Goal: Use online tool/utility: Utilize a website feature to perform a specific function

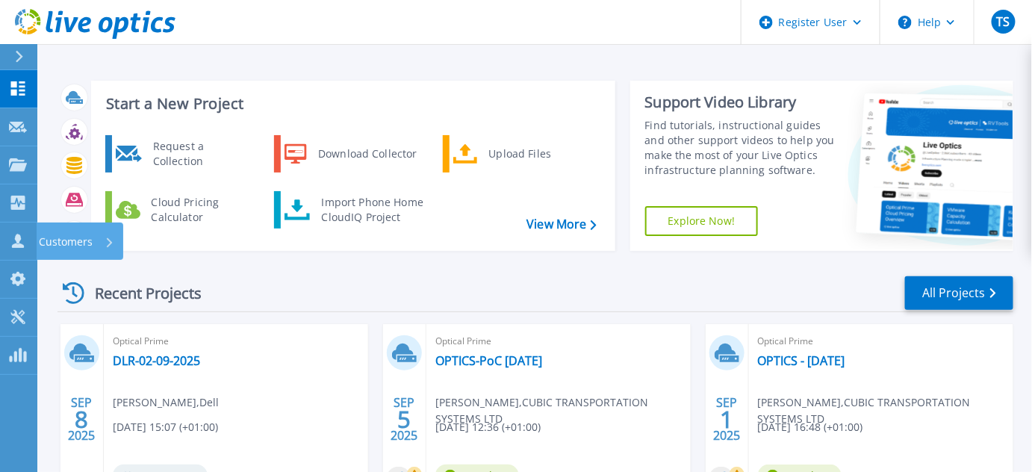
click at [60, 238] on p "Customers" at bounding box center [66, 242] width 54 height 39
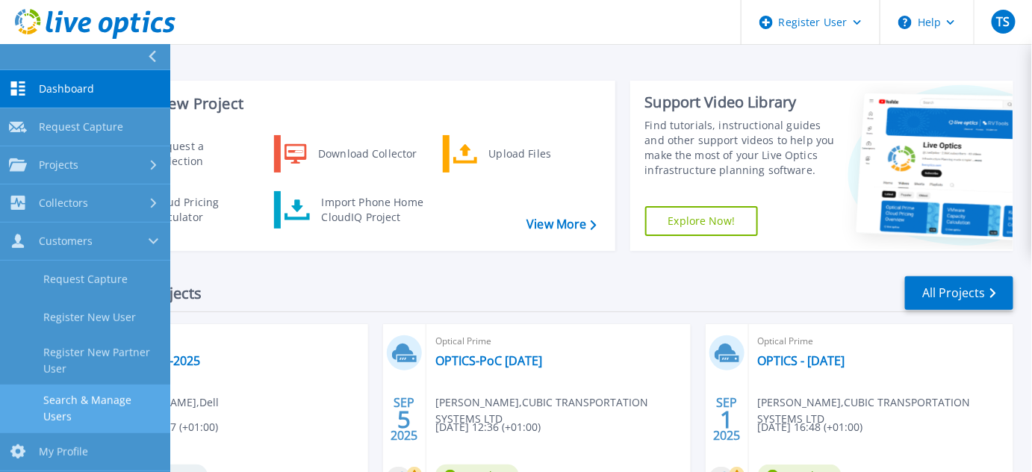
click at [69, 404] on link "Search & Manage Users" at bounding box center [85, 409] width 170 height 48
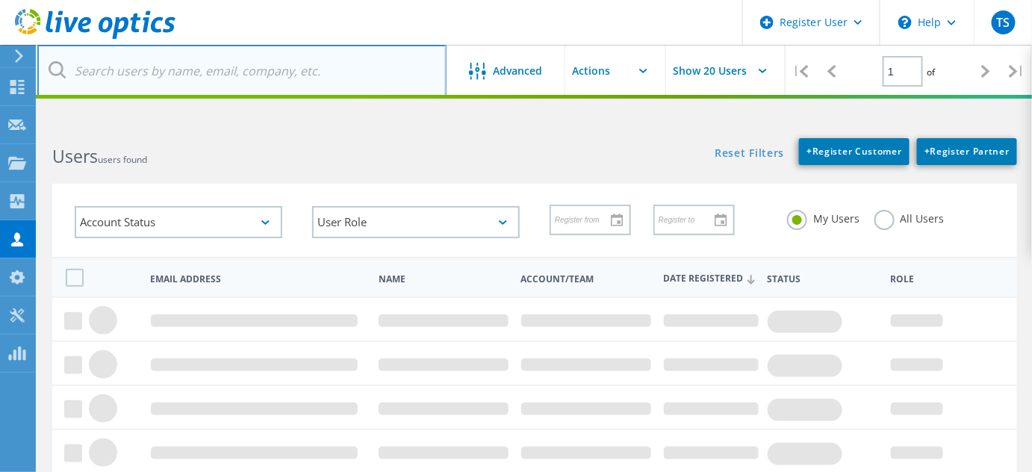
click at [116, 68] on input "text" at bounding box center [241, 71] width 409 height 52
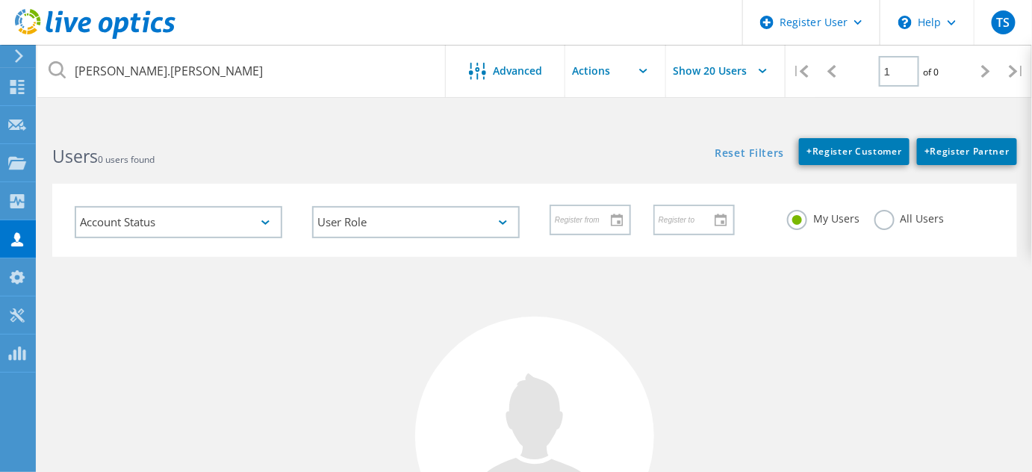
click at [882, 221] on label "All Users" at bounding box center [909, 217] width 70 height 14
click at [0, 0] on input "All Users" at bounding box center [0, 0] width 0 height 0
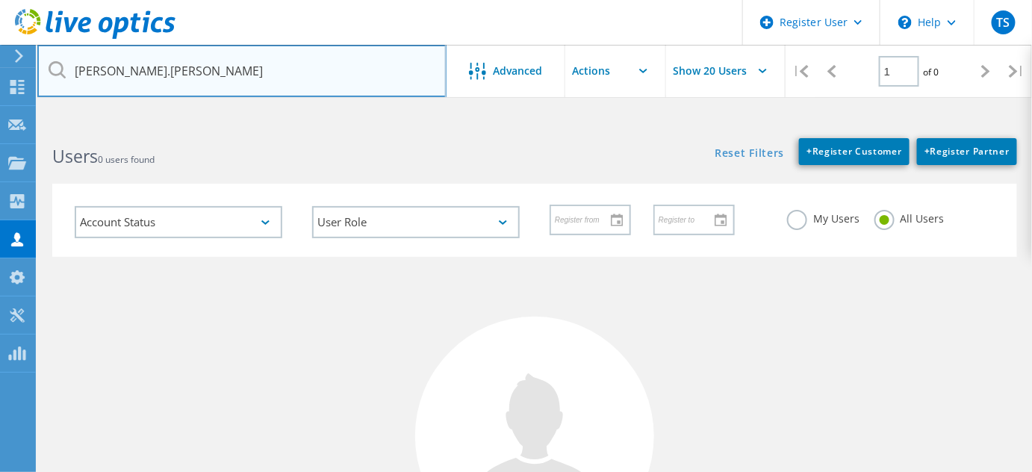
drag, startPoint x: 147, startPoint y: 69, endPoint x: 18, endPoint y: 66, distance: 129.2
click at [18, 123] on div "Register User \n Help Explore Helpful Articles Contact Support TS Dell User Tim…" at bounding box center [516, 416] width 1032 height 587
drag, startPoint x: 137, startPoint y: 67, endPoint x: 61, endPoint y: 63, distance: 76.3
click at [62, 63] on div "alan.frost" at bounding box center [241, 71] width 408 height 52
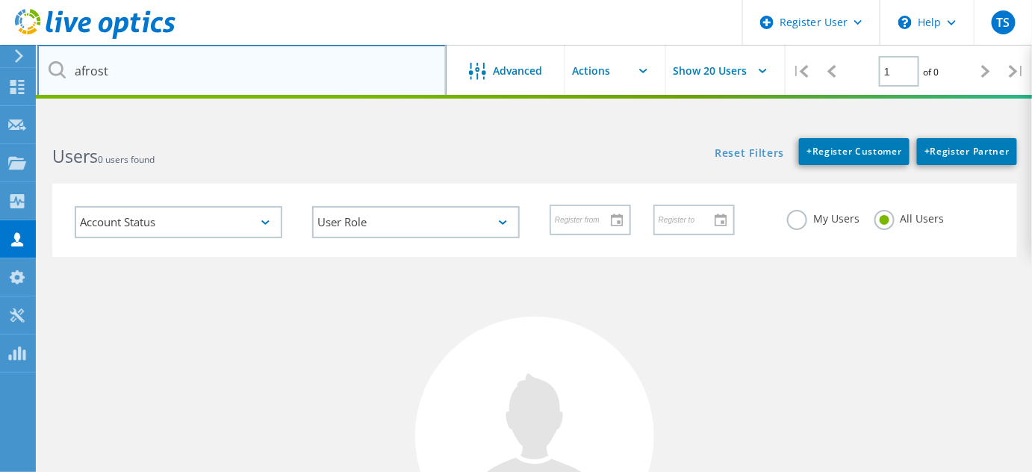
type input "afrost@cellmark"
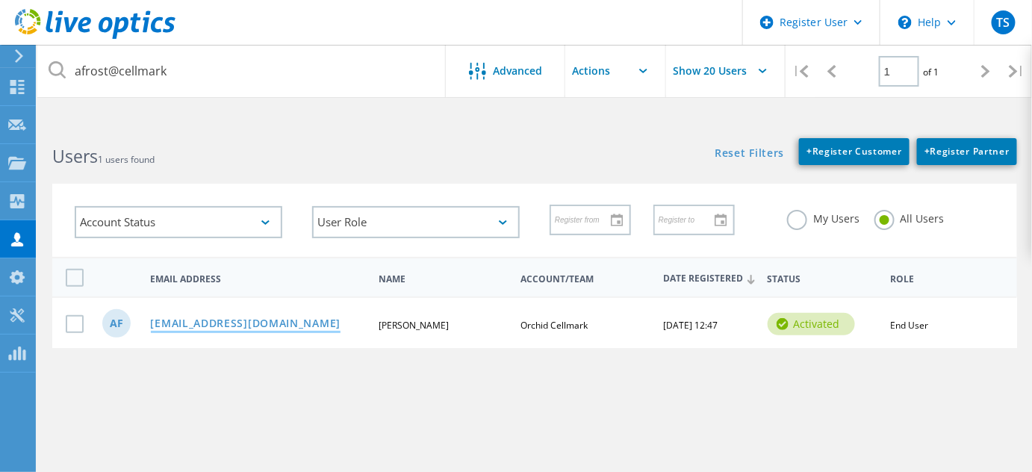
click at [228, 326] on link "[EMAIL_ADDRESS][DOMAIN_NAME]" at bounding box center [246, 324] width 190 height 13
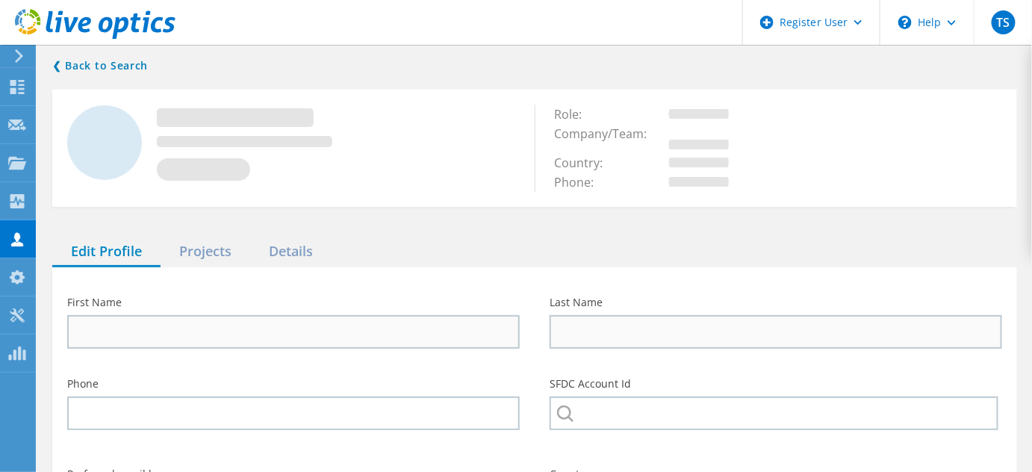
type input "Alan"
type input "Frost"
type input "Orchid Cellmark"
type input "English"
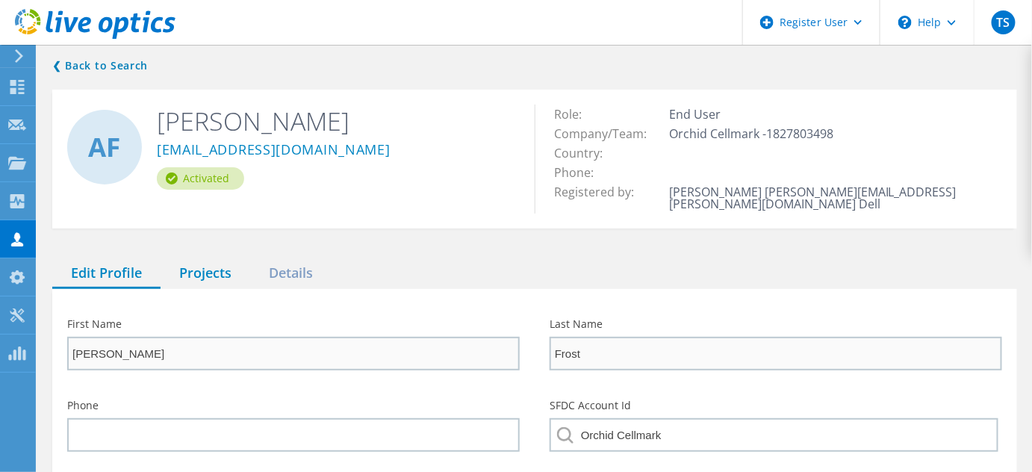
click at [211, 260] on div "Projects" at bounding box center [206, 273] width 90 height 31
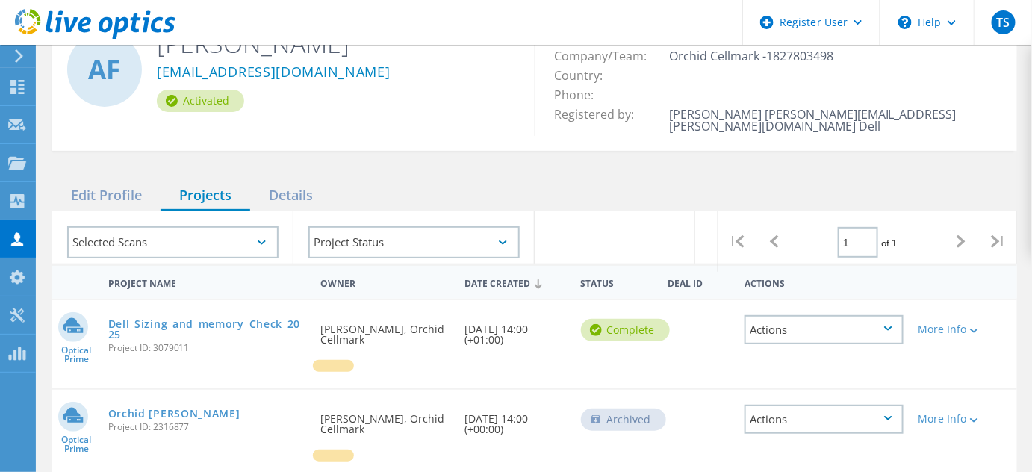
scroll to position [203, 0]
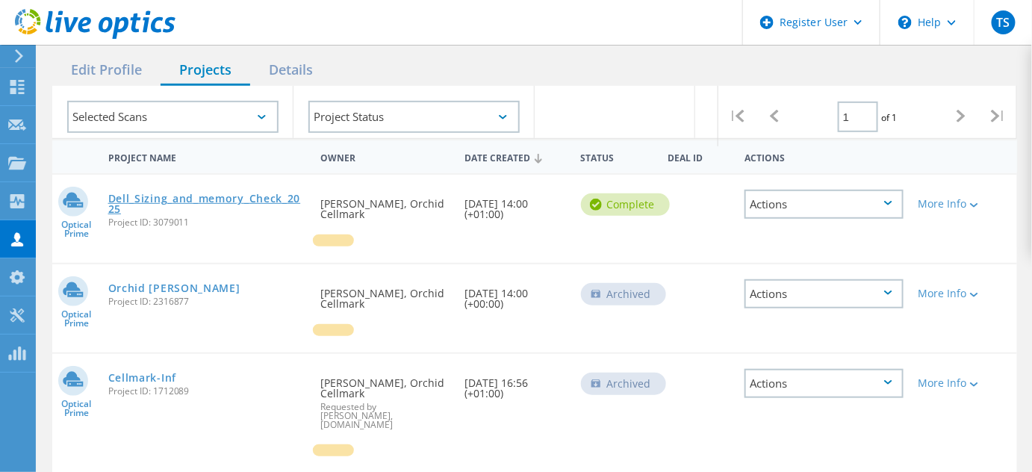
click at [205, 193] on link "Dell_Sizing_and_memory_Check_2025" at bounding box center [206, 203] width 197 height 21
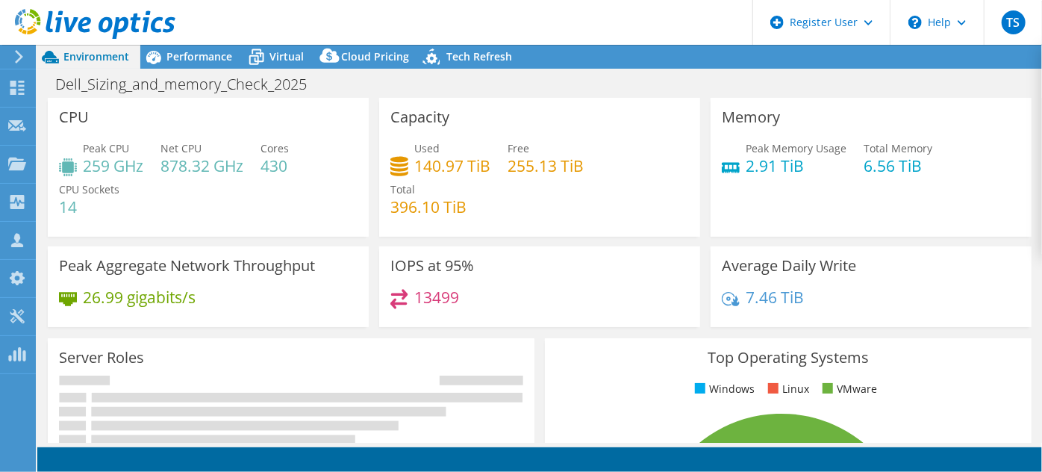
select select "USD"
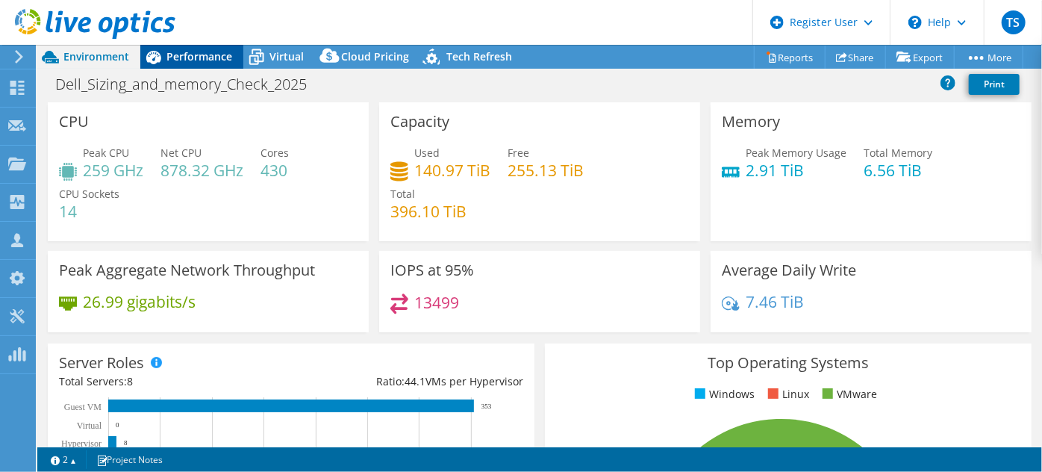
click at [203, 57] on span "Performance" at bounding box center [200, 56] width 66 height 14
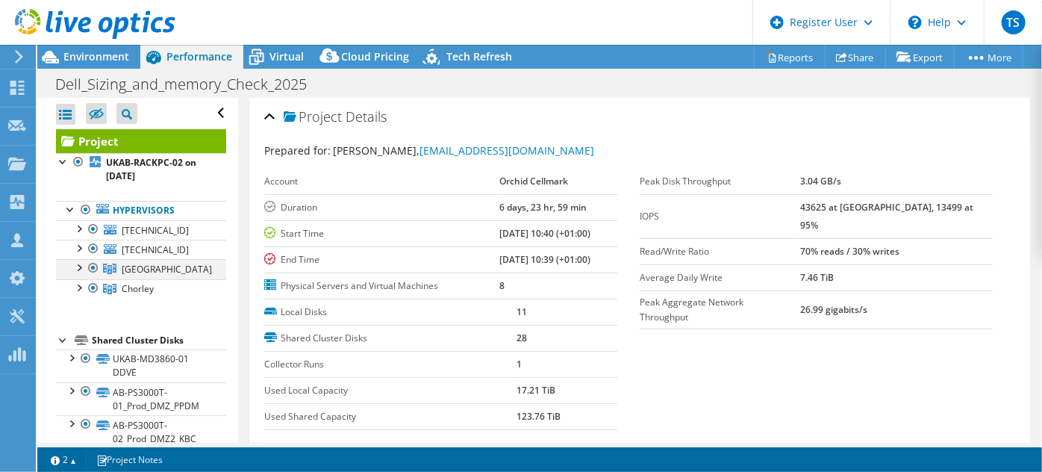
click at [90, 265] on div at bounding box center [93, 268] width 15 height 18
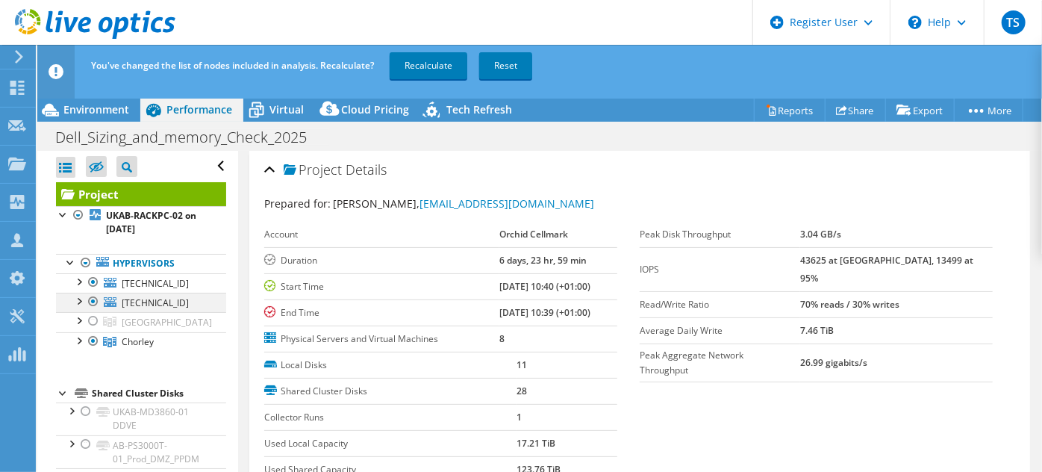
drag, startPoint x: 90, startPoint y: 298, endPoint x: 96, endPoint y: 290, distance: 10.2
click at [90, 297] on div at bounding box center [93, 302] width 15 height 18
click at [93, 279] on div at bounding box center [93, 282] width 15 height 18
drag, startPoint x: 419, startPoint y: 66, endPoint x: 428, endPoint y: 63, distance: 9.4
click at [420, 66] on link "Recalculate" at bounding box center [429, 65] width 78 height 27
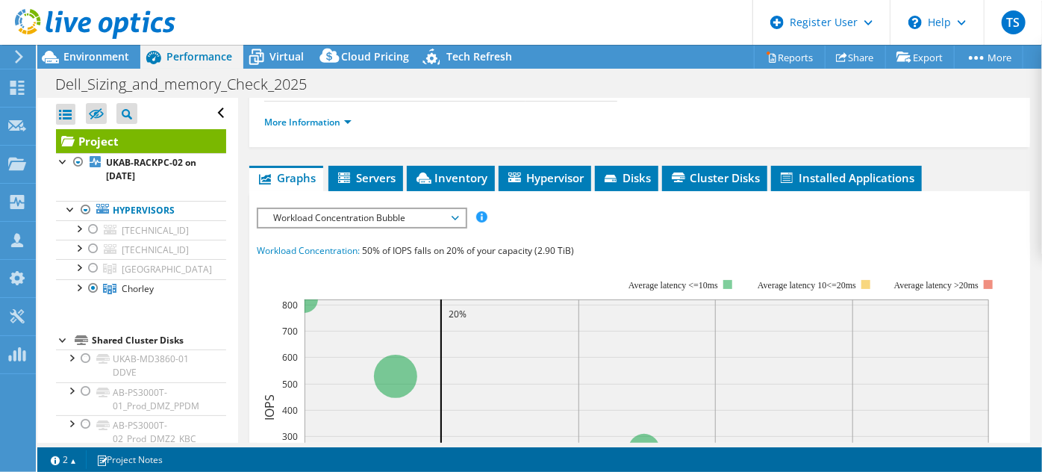
scroll to position [339, 0]
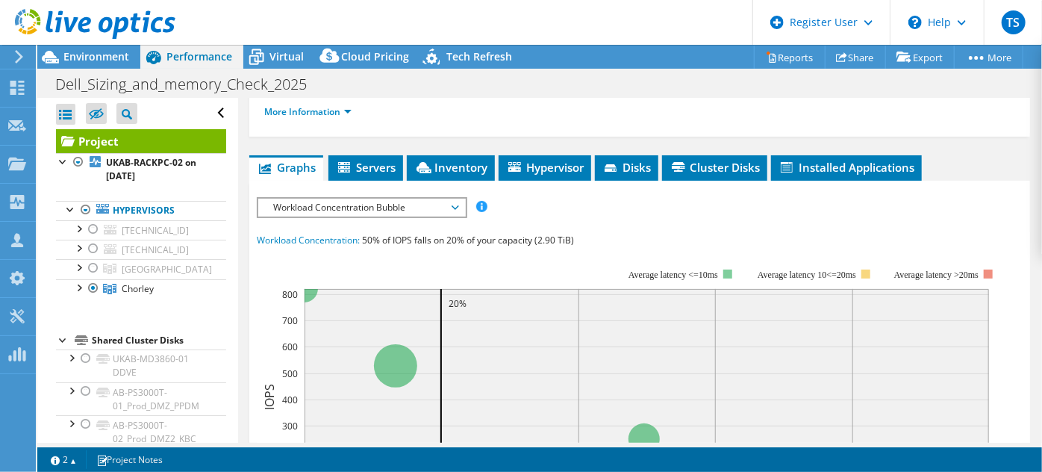
click at [352, 201] on span "Workload Concentration Bubble" at bounding box center [362, 208] width 192 height 18
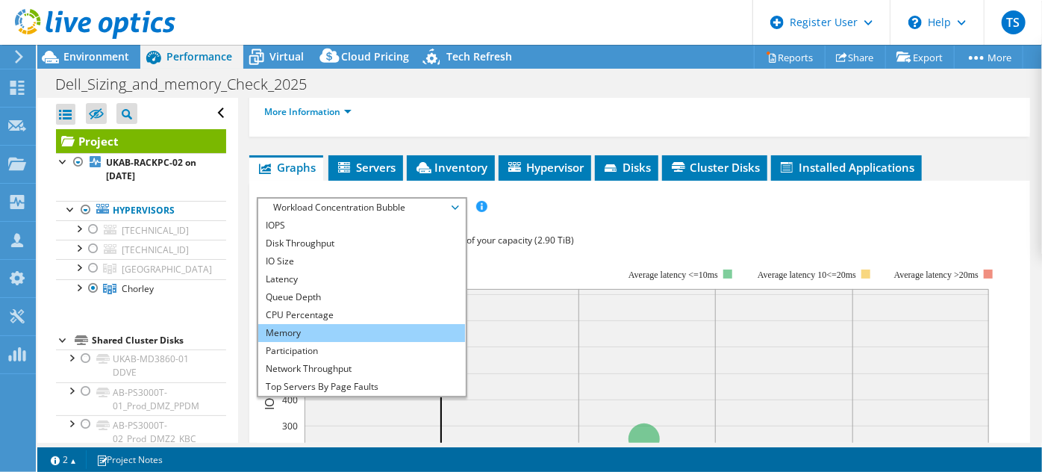
click at [314, 326] on li "Memory" at bounding box center [361, 333] width 207 height 18
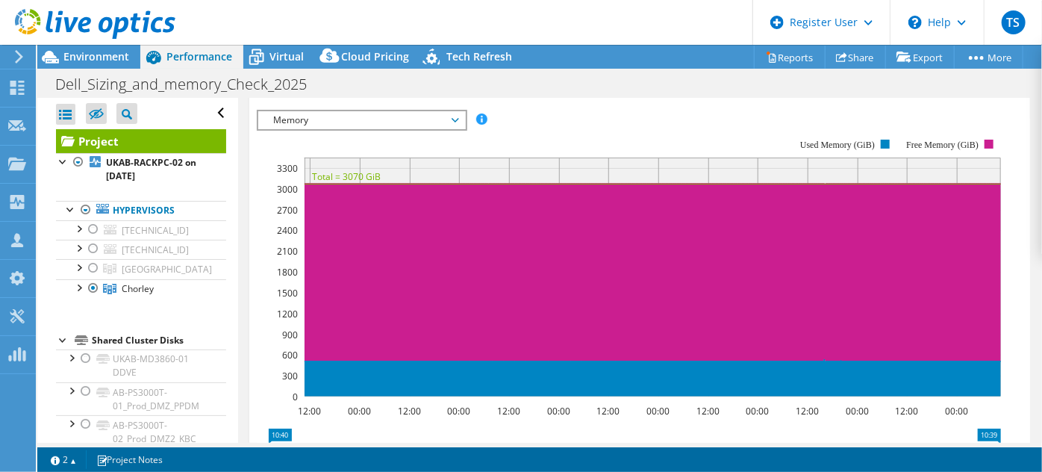
scroll to position [431, 0]
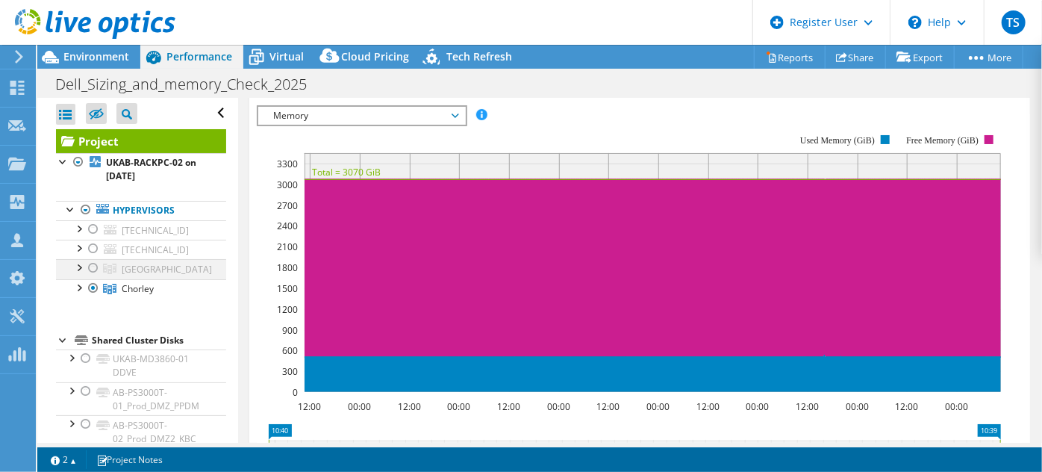
click at [99, 268] on div at bounding box center [93, 268] width 15 height 18
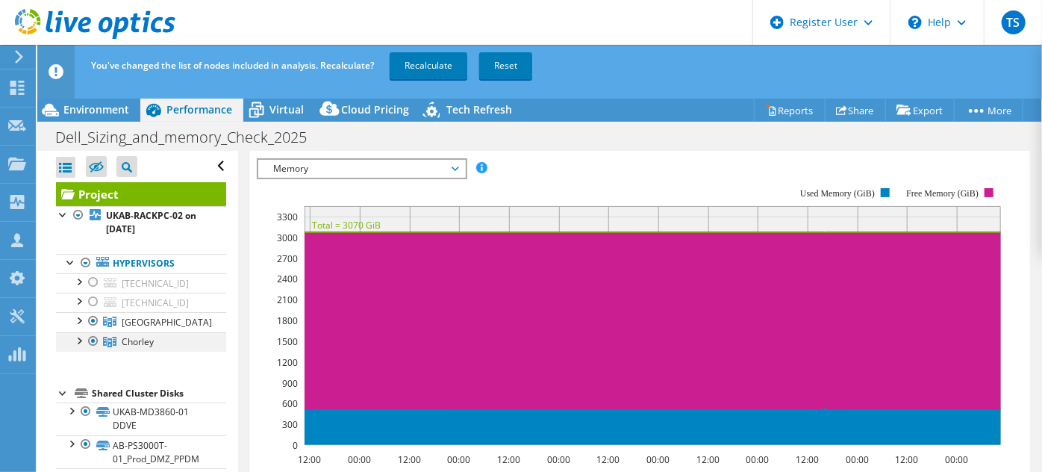
click at [93, 340] on div at bounding box center [93, 341] width 15 height 18
click at [438, 66] on link "Recalculate" at bounding box center [429, 65] width 78 height 27
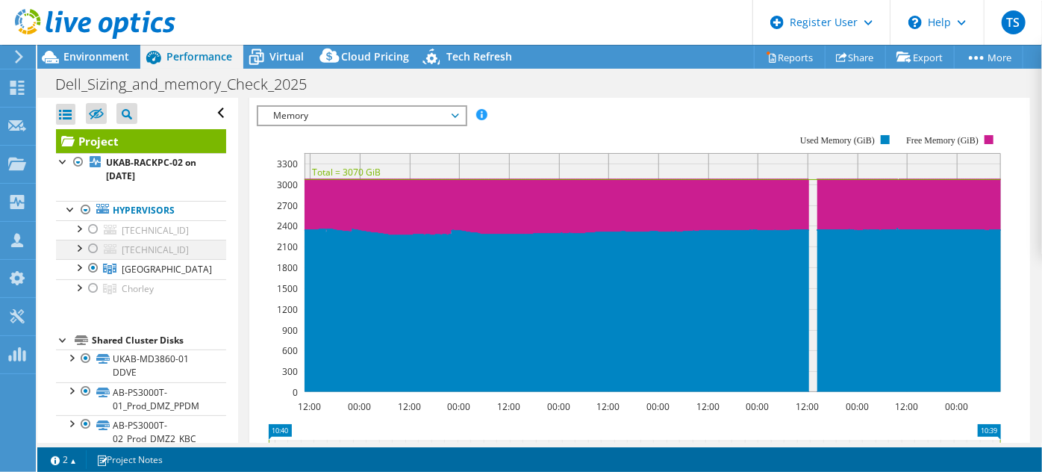
click at [94, 248] on div at bounding box center [93, 249] width 15 height 18
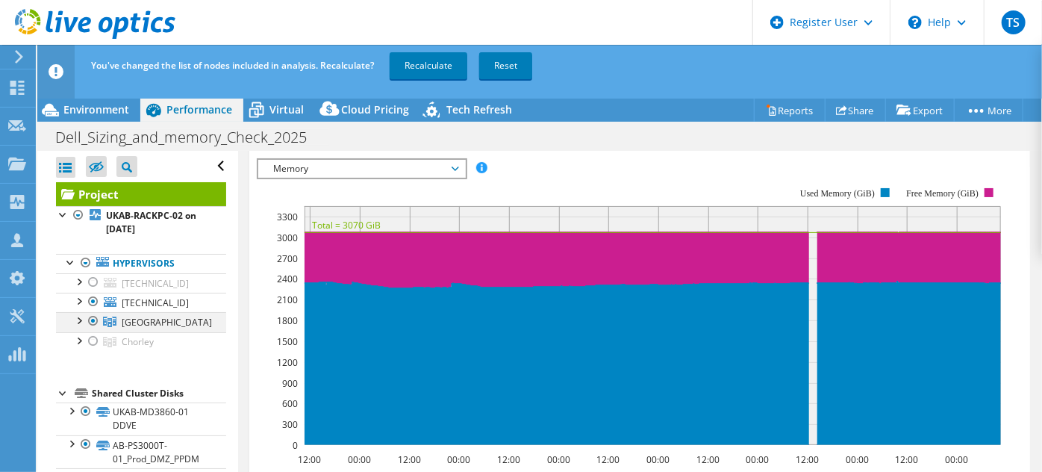
click at [91, 322] on div at bounding box center [93, 321] width 15 height 18
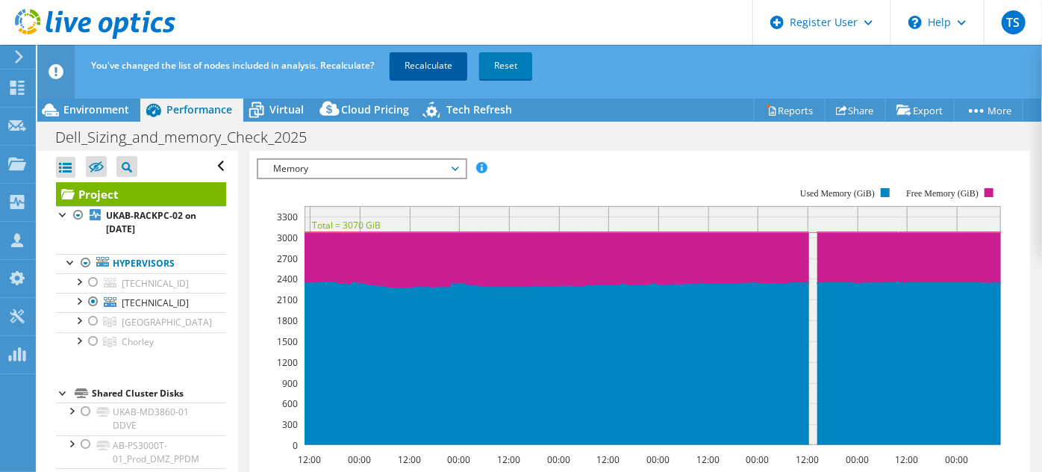
click at [425, 63] on link "Recalculate" at bounding box center [429, 65] width 78 height 27
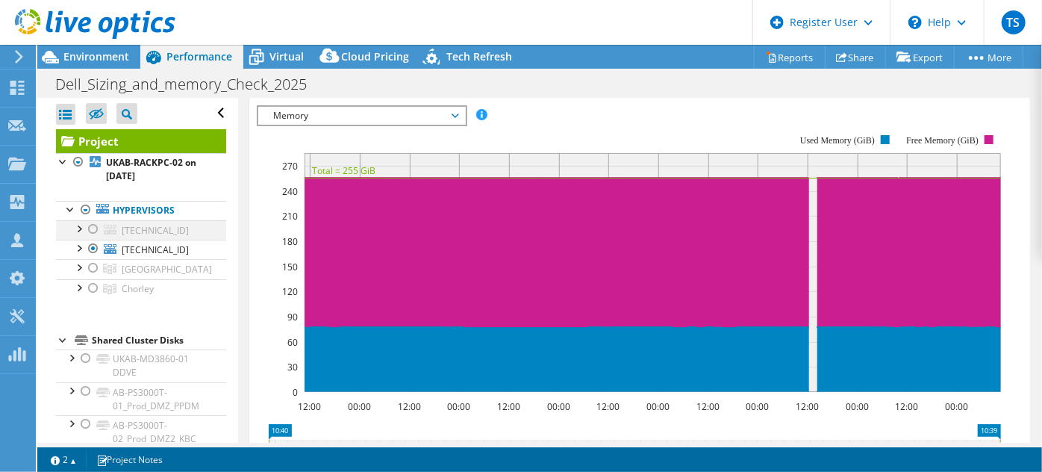
click at [93, 228] on div at bounding box center [93, 229] width 15 height 18
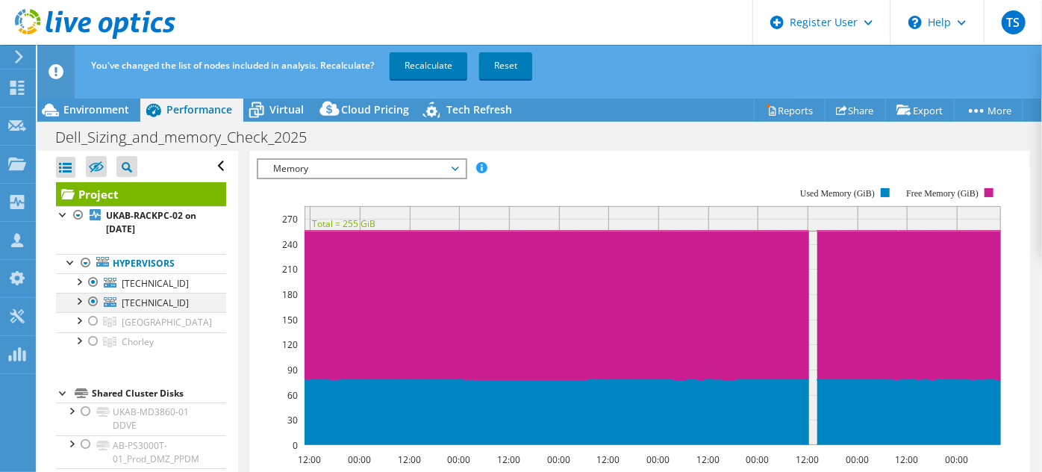
click at [93, 298] on div at bounding box center [93, 302] width 15 height 18
click at [422, 63] on link "Recalculate" at bounding box center [429, 65] width 78 height 27
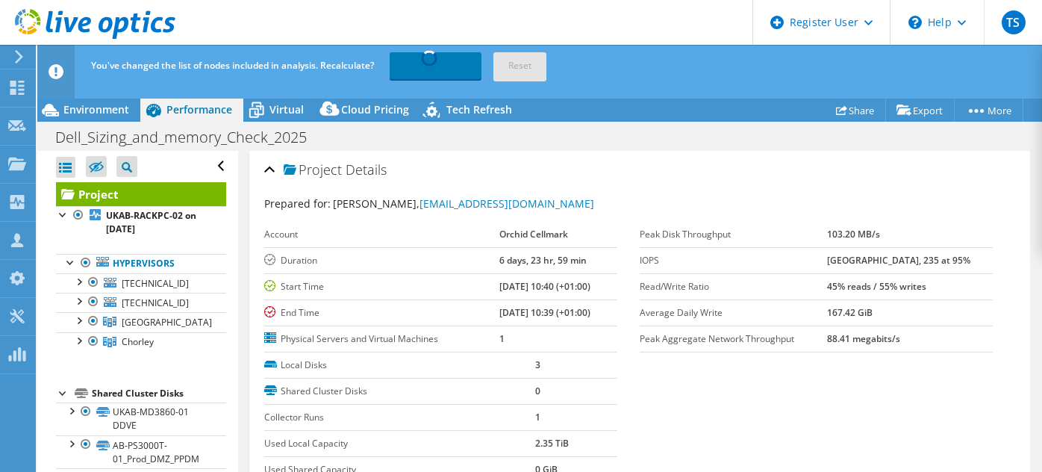
select select "USD"
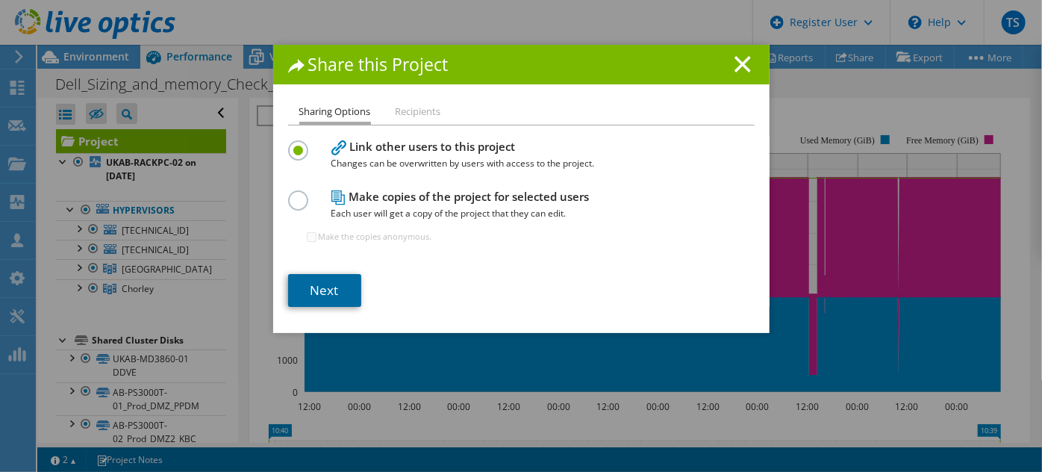
click at [306, 293] on link "Next" at bounding box center [324, 290] width 73 height 33
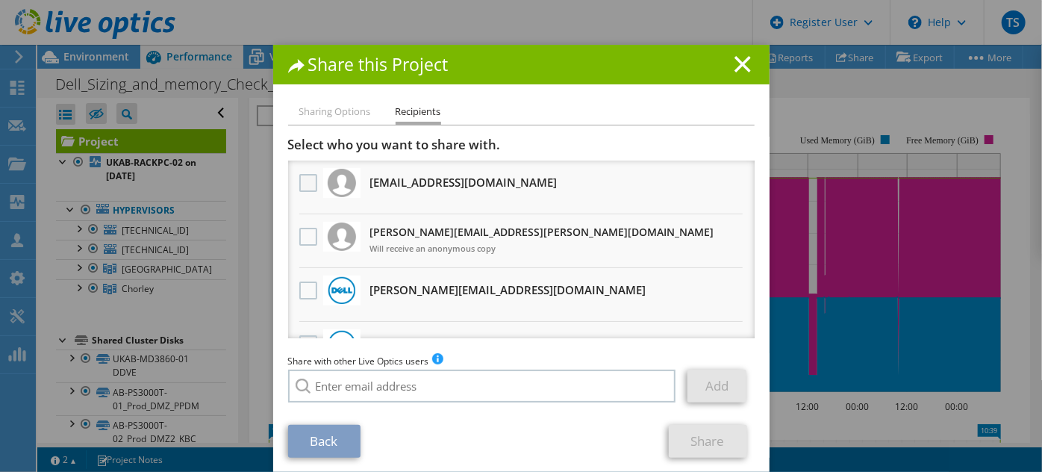
click at [307, 182] on label at bounding box center [310, 183] width 22 height 18
click at [0, 0] on input "checkbox" at bounding box center [0, 0] width 0 height 0
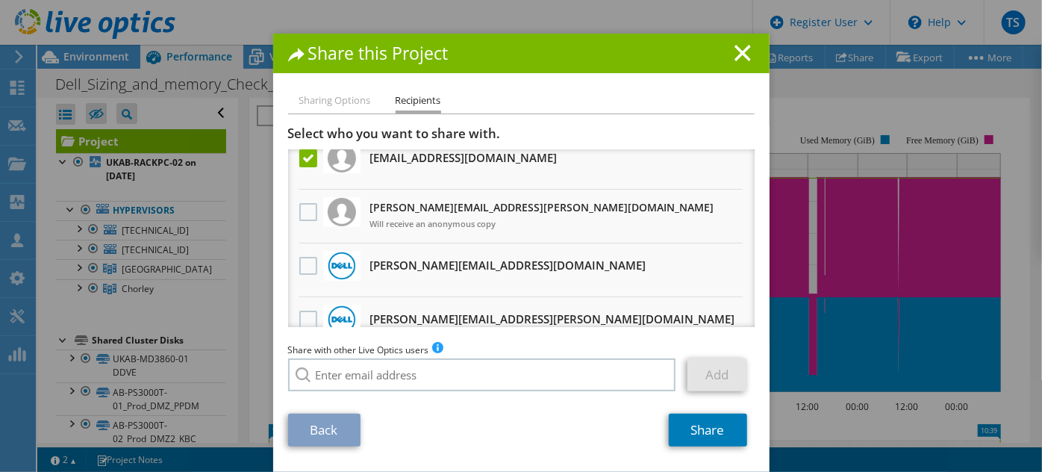
scroll to position [0, 0]
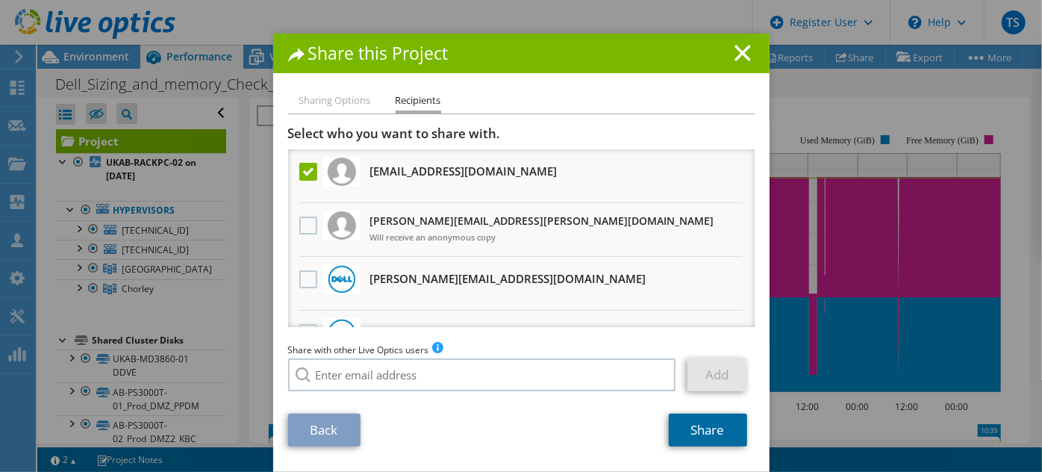
click at [701, 429] on link "Share" at bounding box center [708, 430] width 78 height 33
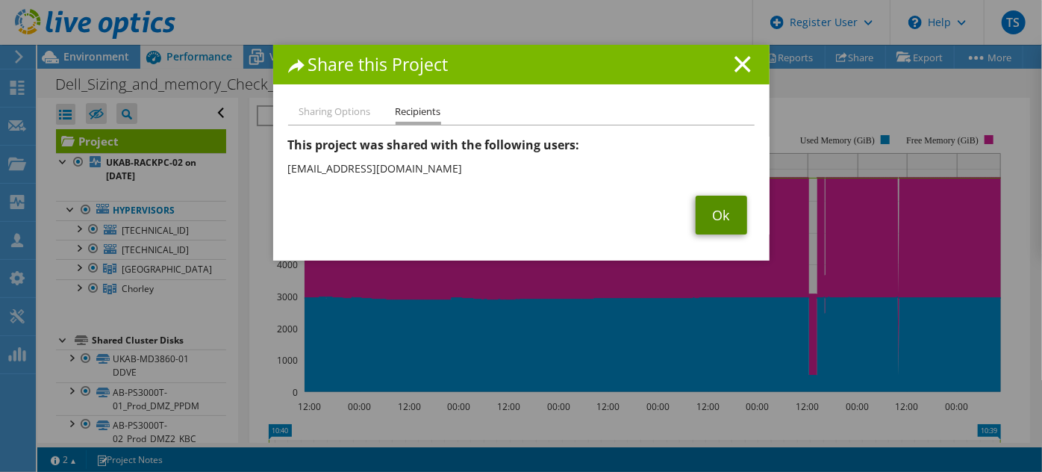
click at [712, 212] on link "Ok" at bounding box center [722, 215] width 52 height 39
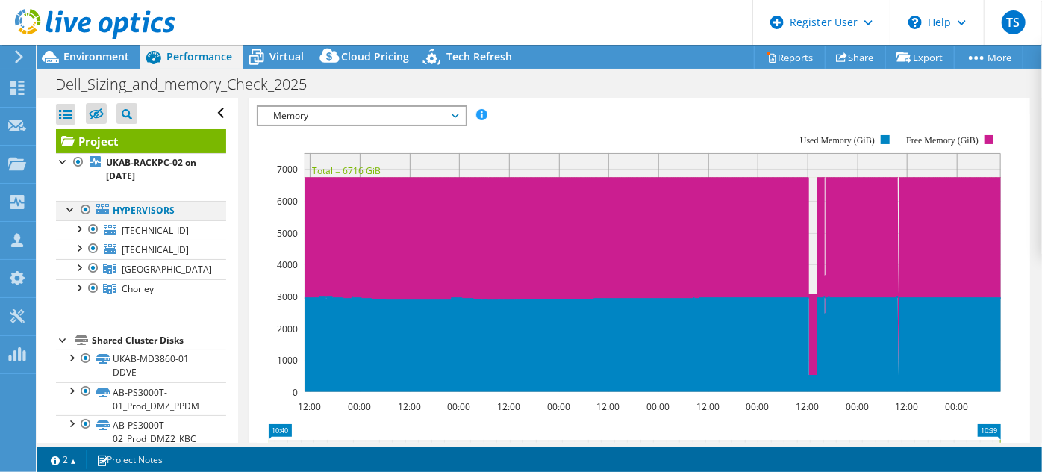
click at [84, 209] on div at bounding box center [85, 210] width 15 height 18
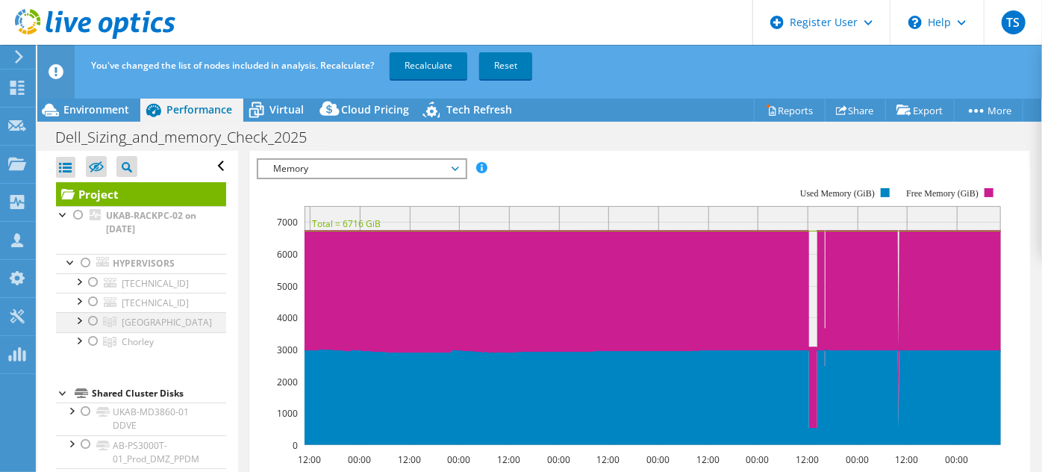
click at [91, 326] on div at bounding box center [93, 321] width 15 height 18
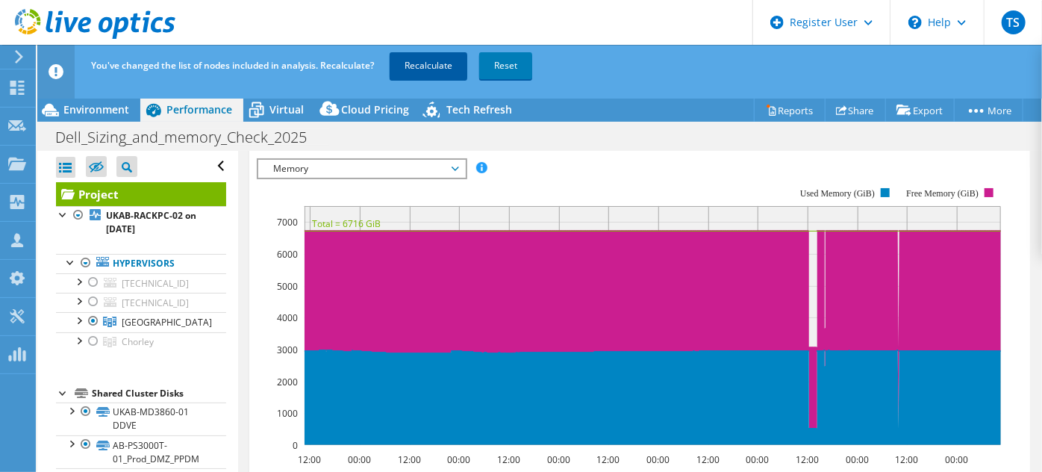
click at [425, 57] on link "Recalculate" at bounding box center [429, 65] width 78 height 27
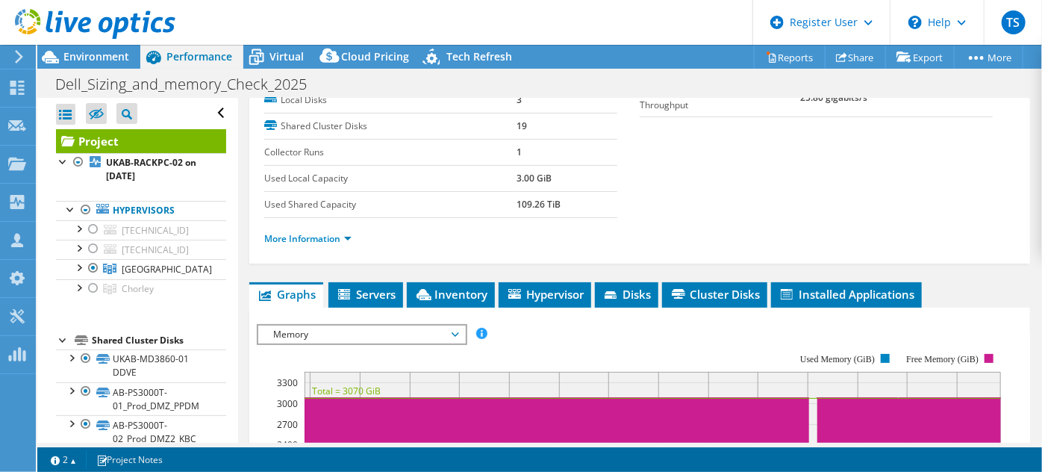
scroll to position [227, 0]
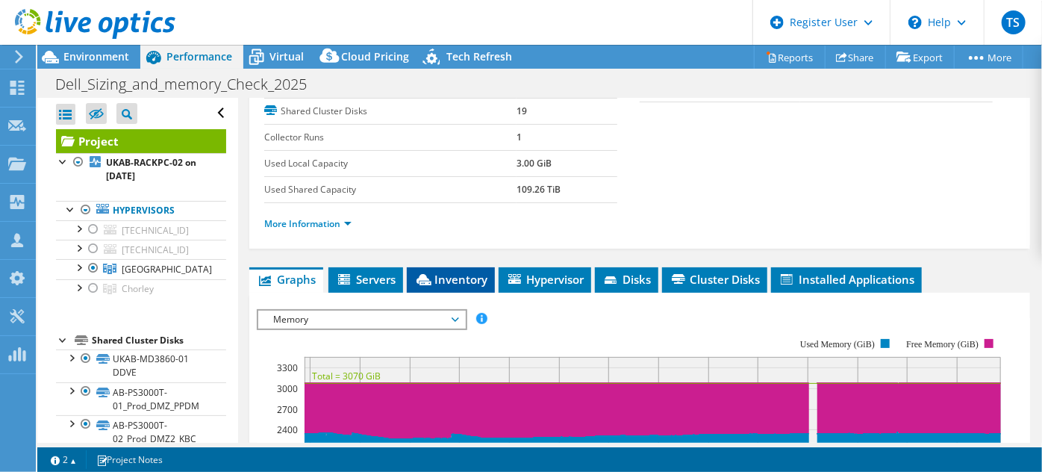
click at [456, 278] on span "Inventory" at bounding box center [450, 279] width 73 height 15
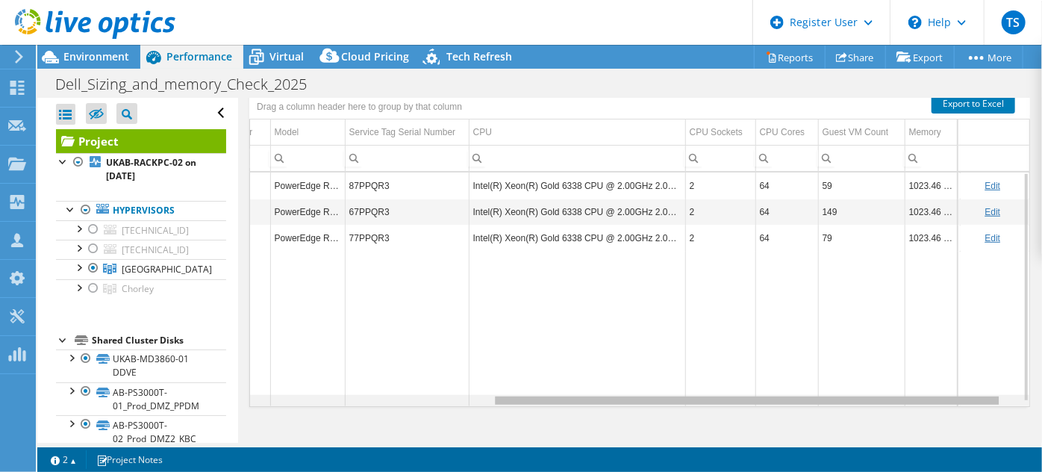
scroll to position [0, 399]
drag, startPoint x: 709, startPoint y: 395, endPoint x: 1023, endPoint y: 399, distance: 314.4
click at [1023, 399] on body "TS Dell User Tim Sizeland Tim.Sizeland@dell.com Dell My Profile Log Out \n Help…" at bounding box center [521, 236] width 1042 height 472
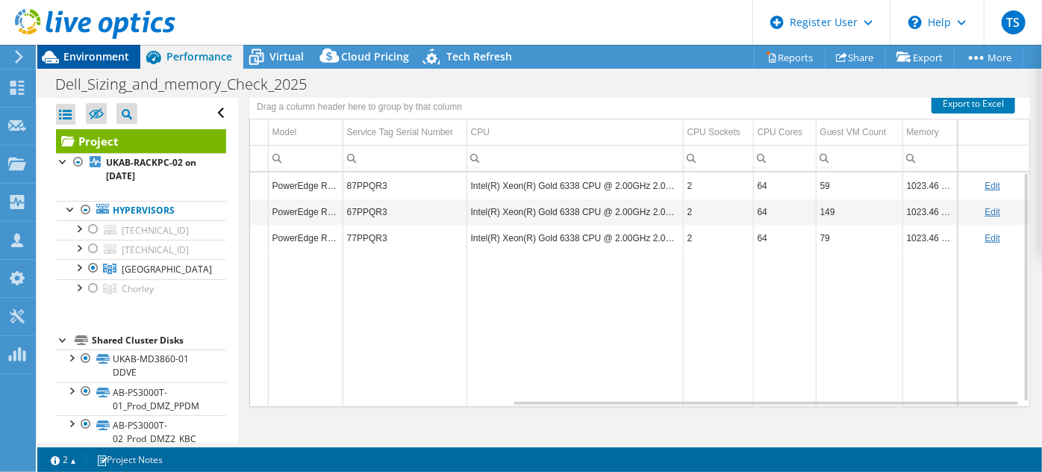
click at [86, 52] on span "Environment" at bounding box center [96, 56] width 66 height 14
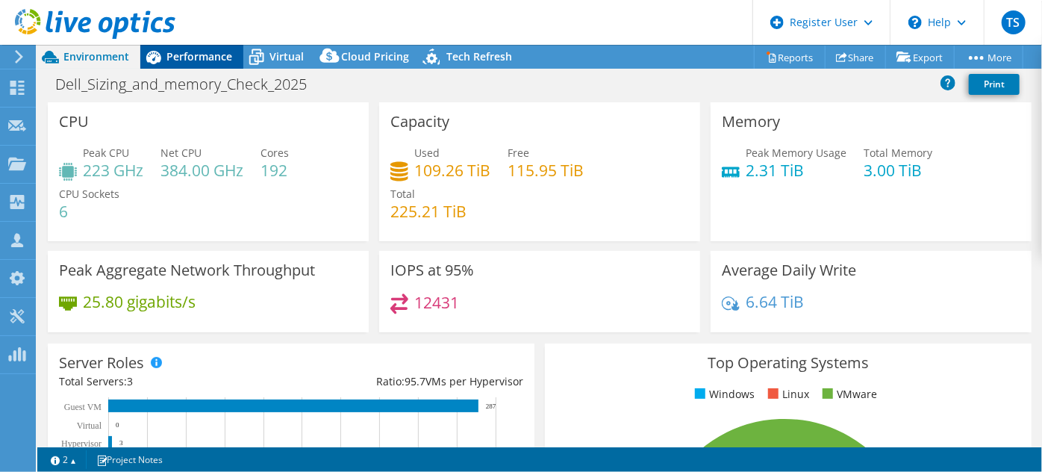
click at [203, 51] on span "Performance" at bounding box center [200, 56] width 66 height 14
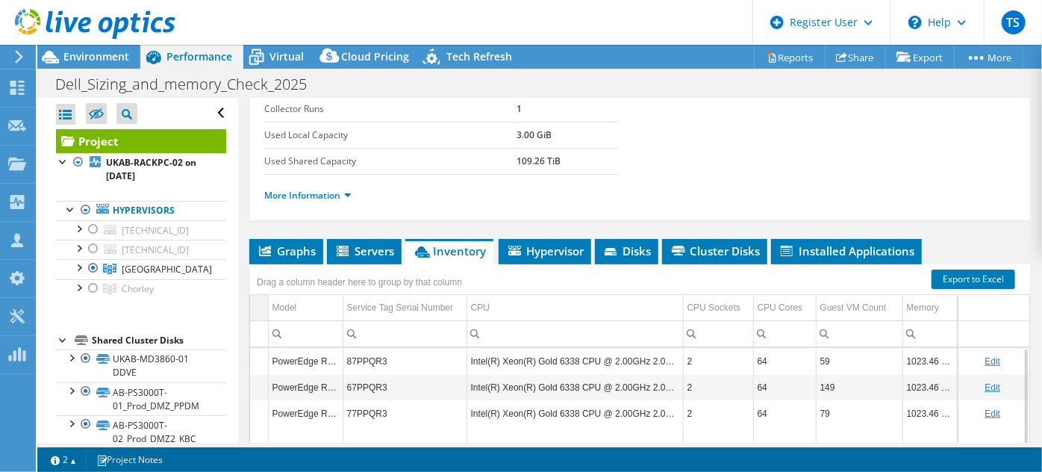
scroll to position [295, 0]
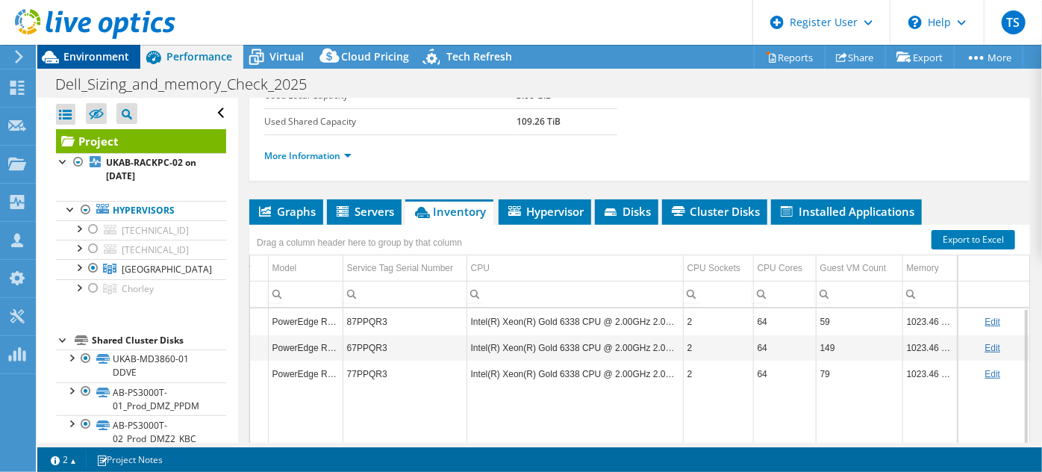
click at [115, 53] on span "Environment" at bounding box center [96, 56] width 66 height 14
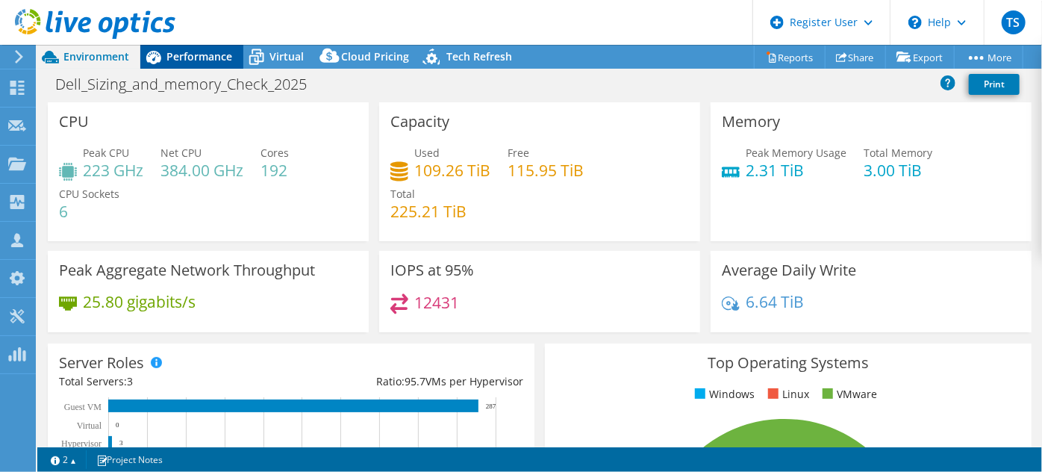
click at [188, 53] on span "Performance" at bounding box center [200, 56] width 66 height 14
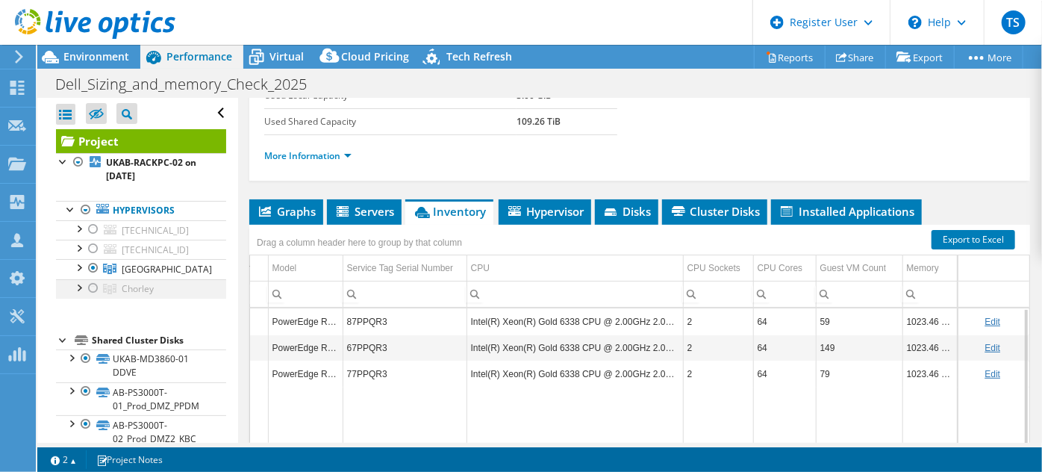
click at [90, 287] on div at bounding box center [93, 288] width 15 height 18
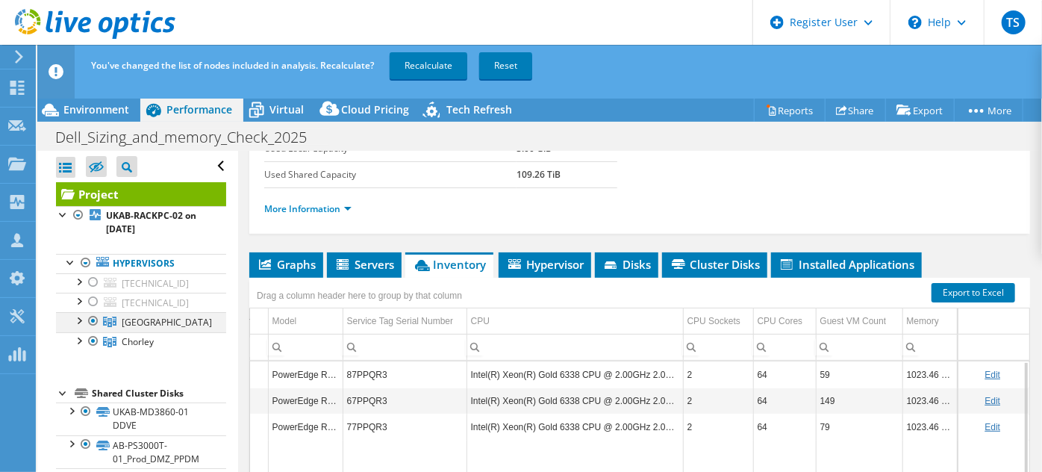
click at [95, 317] on div at bounding box center [93, 321] width 15 height 18
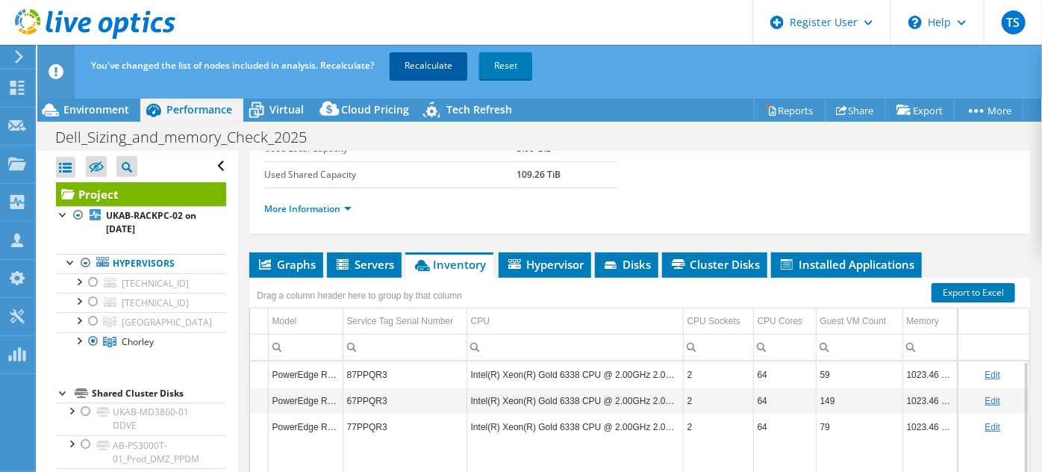
click at [426, 60] on link "Recalculate" at bounding box center [429, 65] width 78 height 27
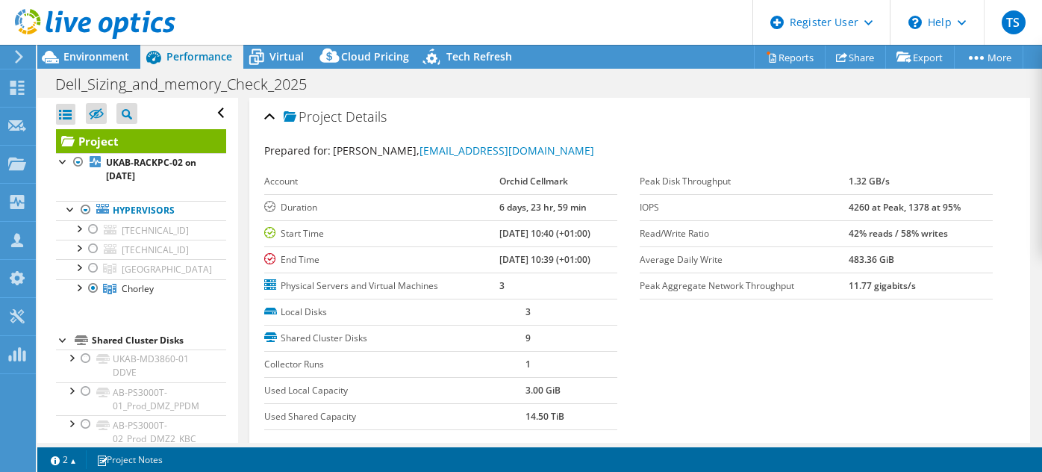
select select "USD"
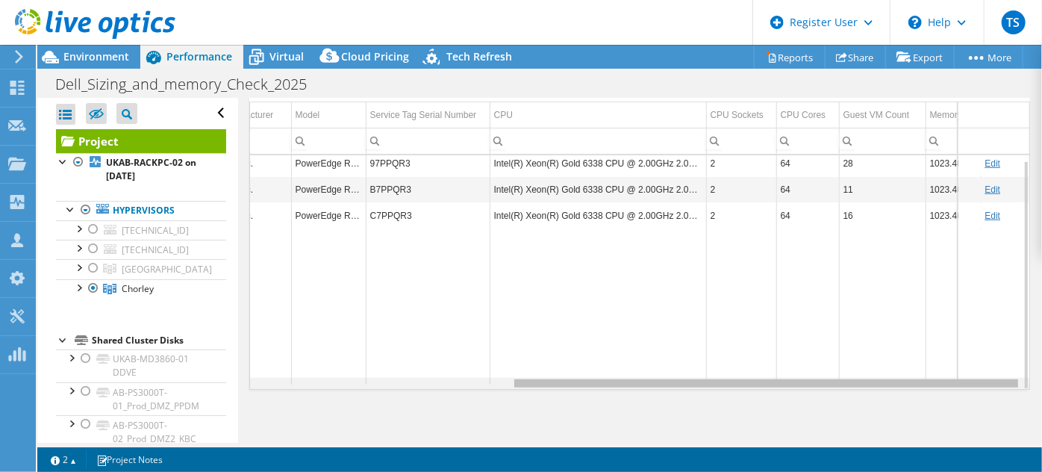
scroll to position [0, 398]
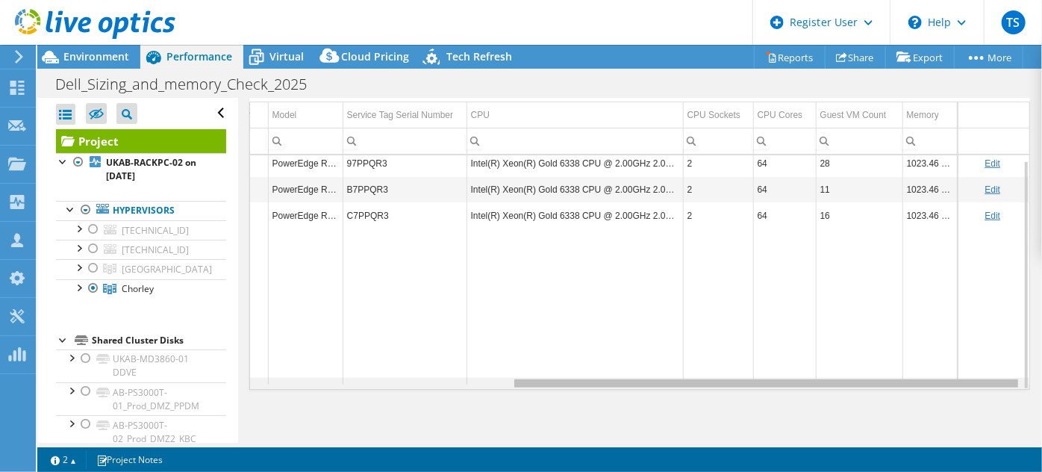
drag, startPoint x: 692, startPoint y: 381, endPoint x: 507, endPoint y: 364, distance: 185.9
click at [430, 366] on body "TS Dell User [PERSON_NAME] [PERSON_NAME][EMAIL_ADDRESS][PERSON_NAME][DOMAIN_NAM…" at bounding box center [521, 236] width 1042 height 472
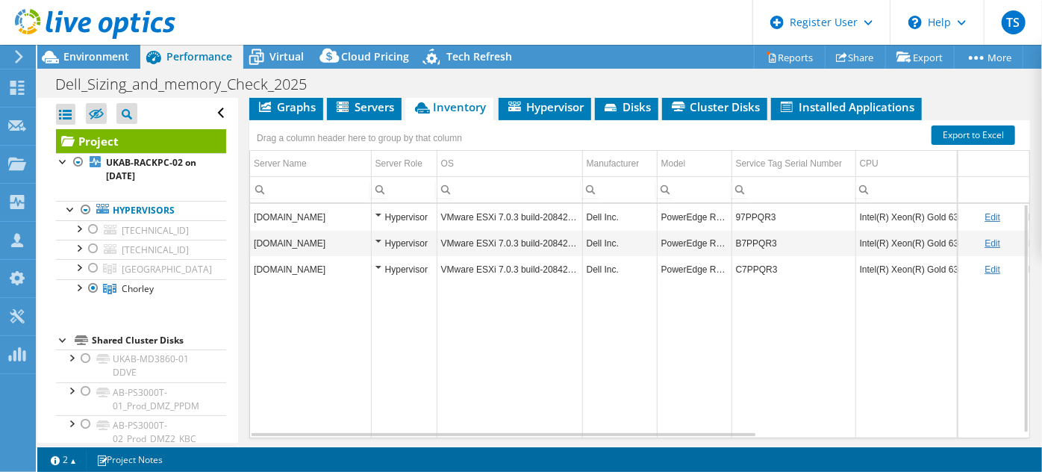
scroll to position [176, 0]
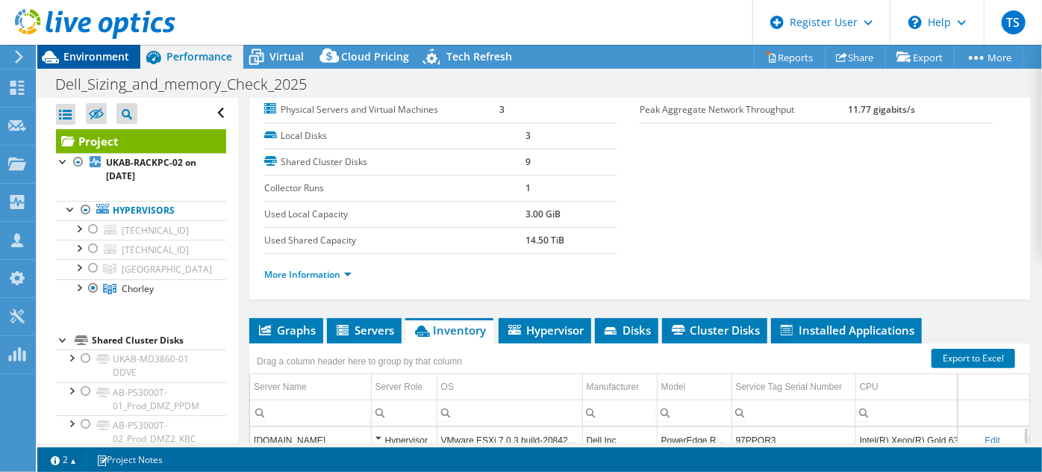
click at [93, 55] on span "Environment" at bounding box center [96, 56] width 66 height 14
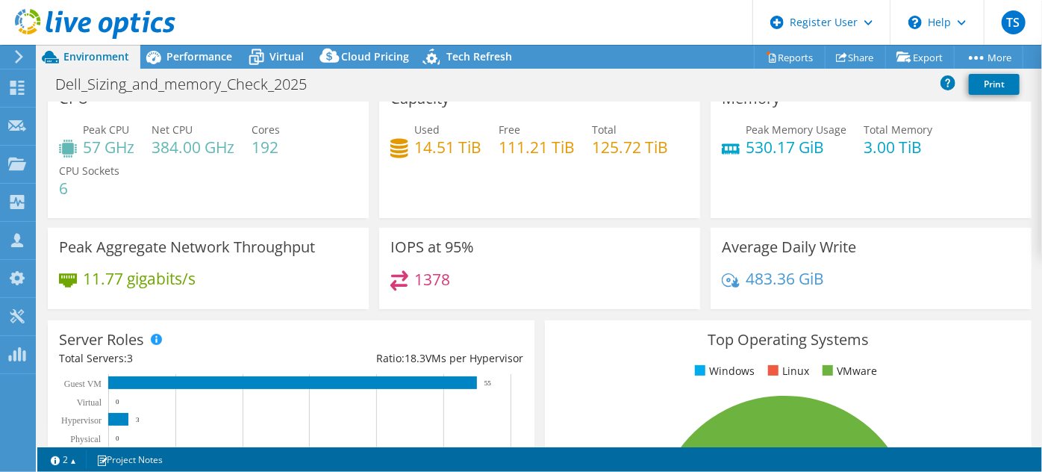
scroll to position [0, 0]
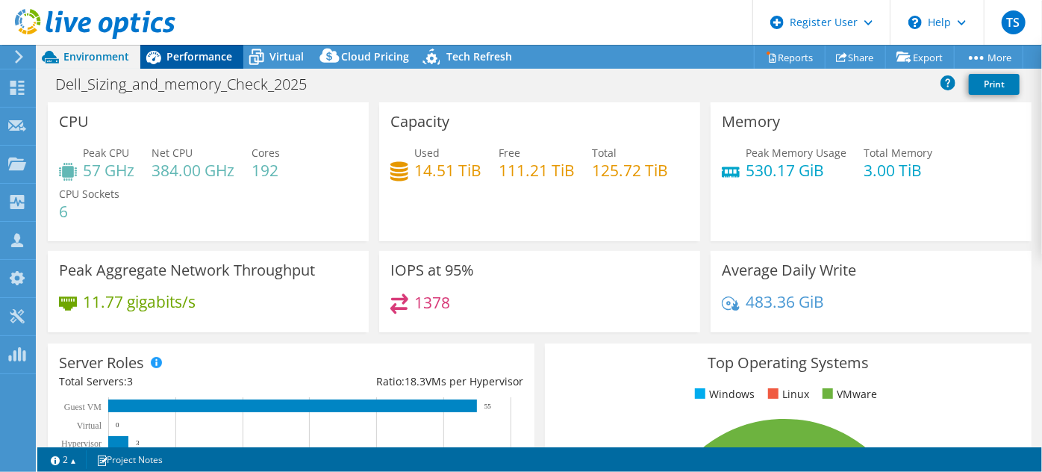
click at [176, 58] on span "Performance" at bounding box center [200, 56] width 66 height 14
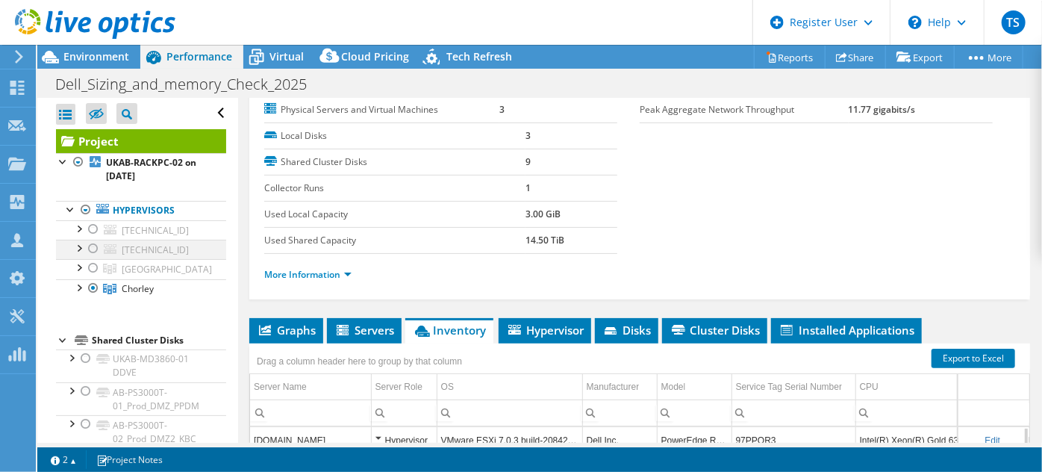
drag, startPoint x: 93, startPoint y: 246, endPoint x: 91, endPoint y: 255, distance: 9.2
click at [93, 249] on div at bounding box center [93, 249] width 15 height 18
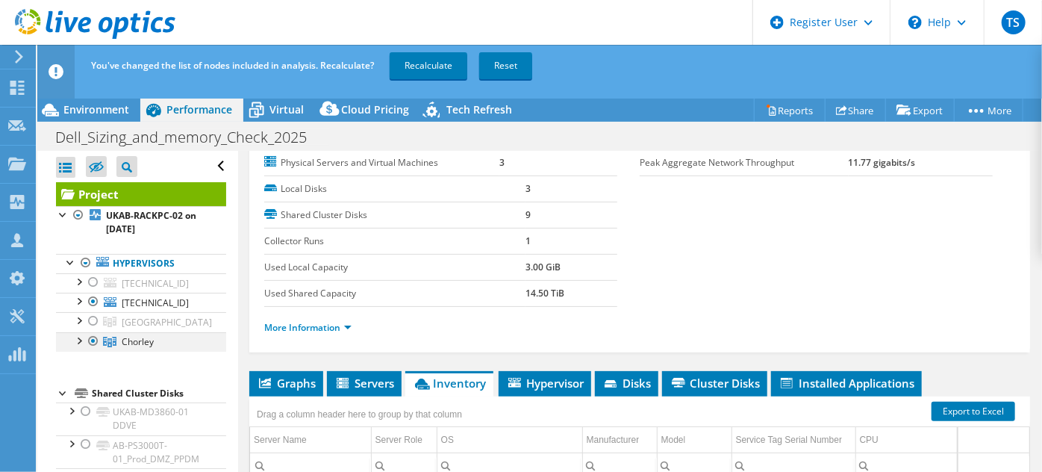
click at [94, 339] on div at bounding box center [93, 341] width 15 height 18
click at [423, 71] on link "Recalculate" at bounding box center [429, 65] width 78 height 27
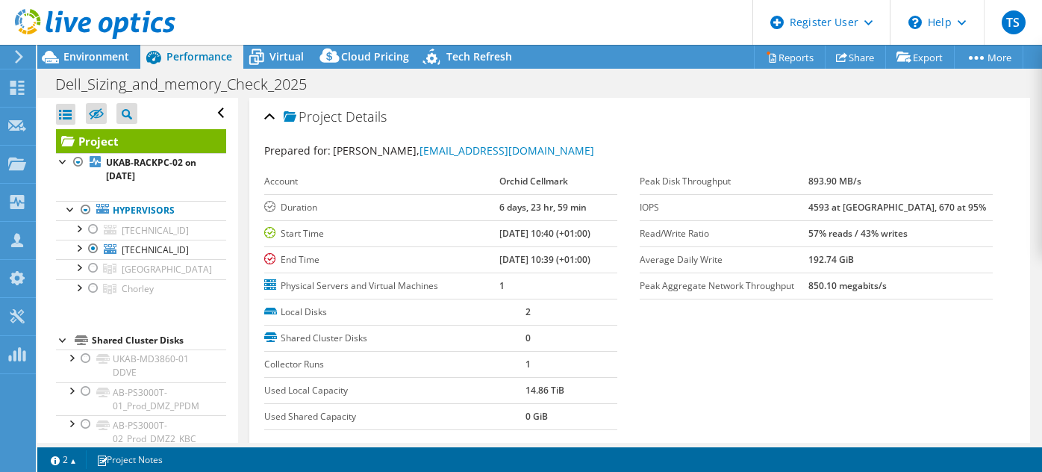
select select "USD"
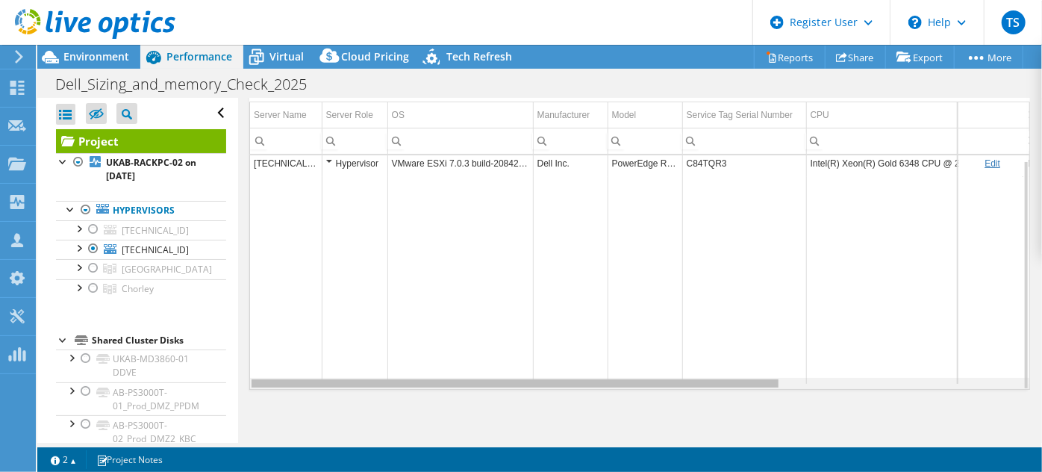
drag, startPoint x: 647, startPoint y: 375, endPoint x: 653, endPoint y: 367, distance: 10.0
click at [653, 367] on body "TS Dell User [PERSON_NAME] [PERSON_NAME][EMAIL_ADDRESS][PERSON_NAME][DOMAIN_NAM…" at bounding box center [521, 236] width 1042 height 472
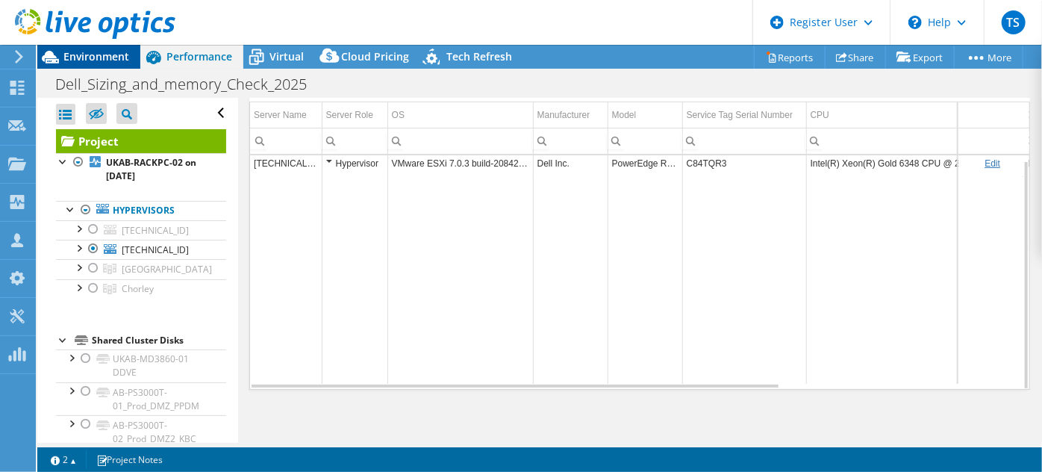
click at [119, 57] on span "Environment" at bounding box center [96, 56] width 66 height 14
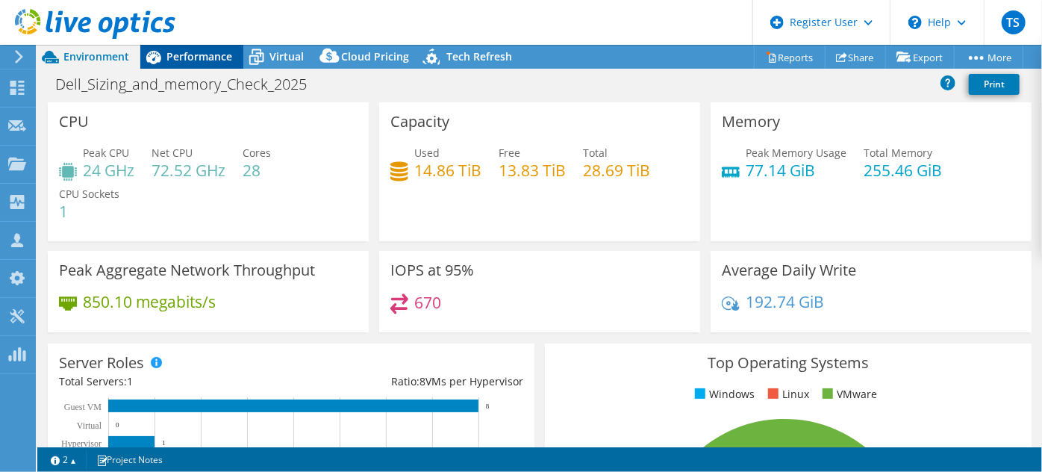
click at [197, 55] on span "Performance" at bounding box center [200, 56] width 66 height 14
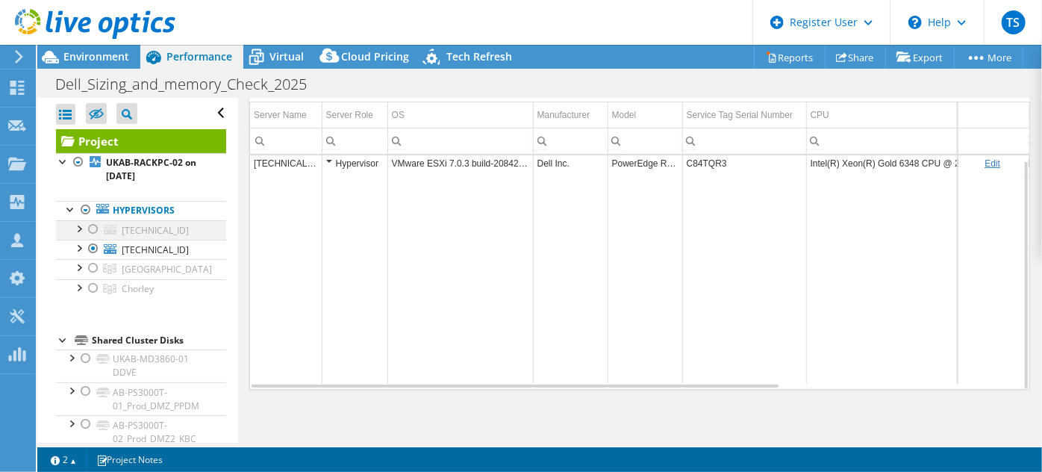
click at [92, 225] on div at bounding box center [93, 229] width 15 height 18
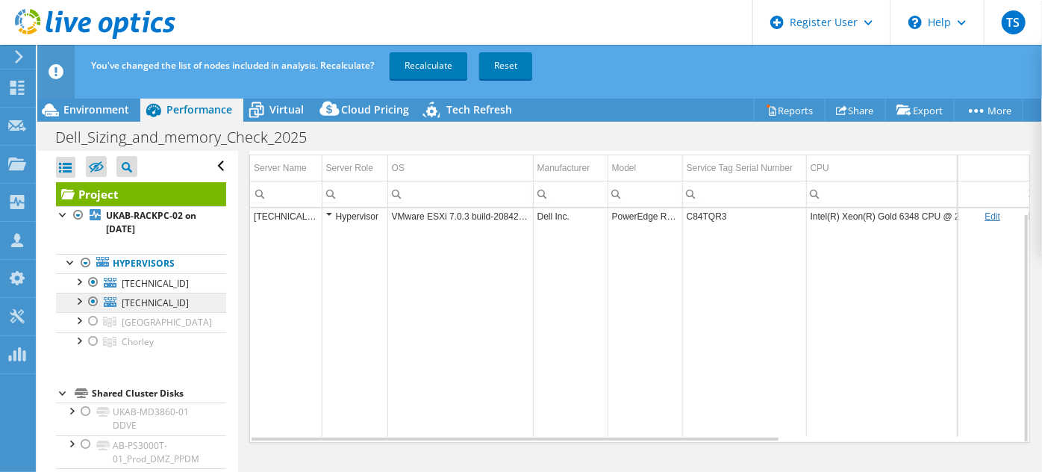
drag, startPoint x: 90, startPoint y: 299, endPoint x: 102, endPoint y: 300, distance: 11.2
click at [92, 300] on div at bounding box center [93, 302] width 15 height 18
click at [424, 63] on link "Recalculate" at bounding box center [429, 65] width 78 height 27
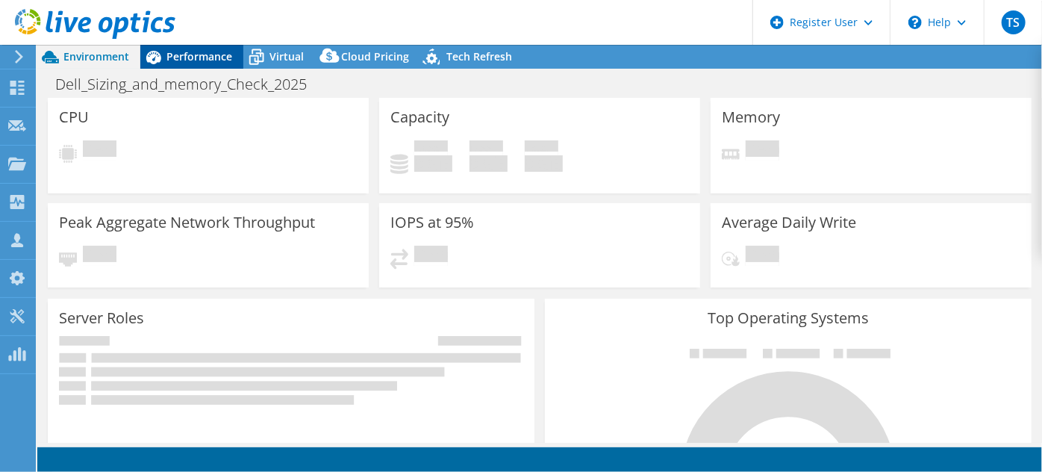
click at [182, 58] on span "Performance" at bounding box center [200, 56] width 66 height 14
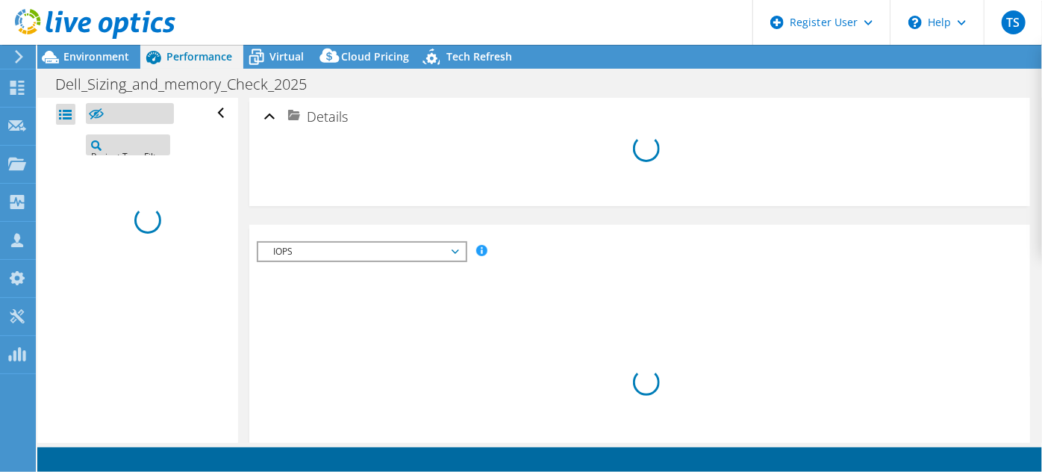
select select "USD"
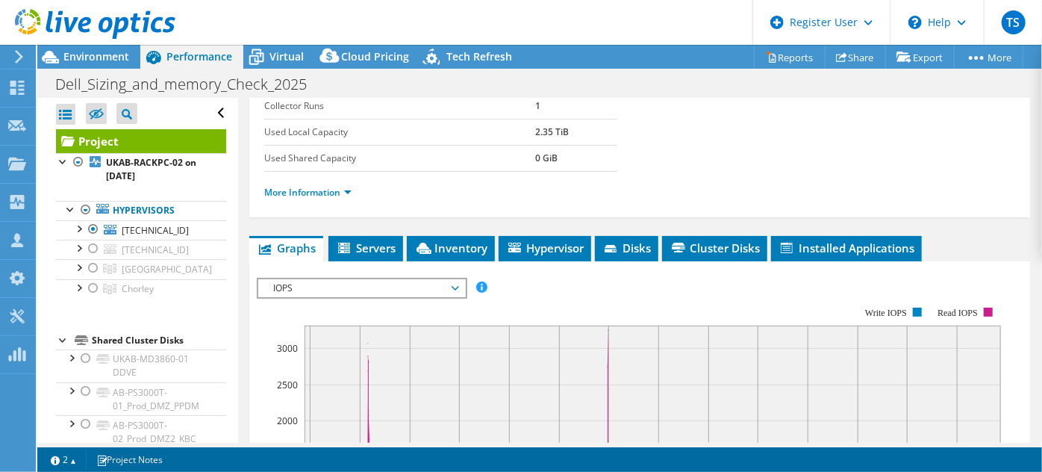
scroll to position [339, 0]
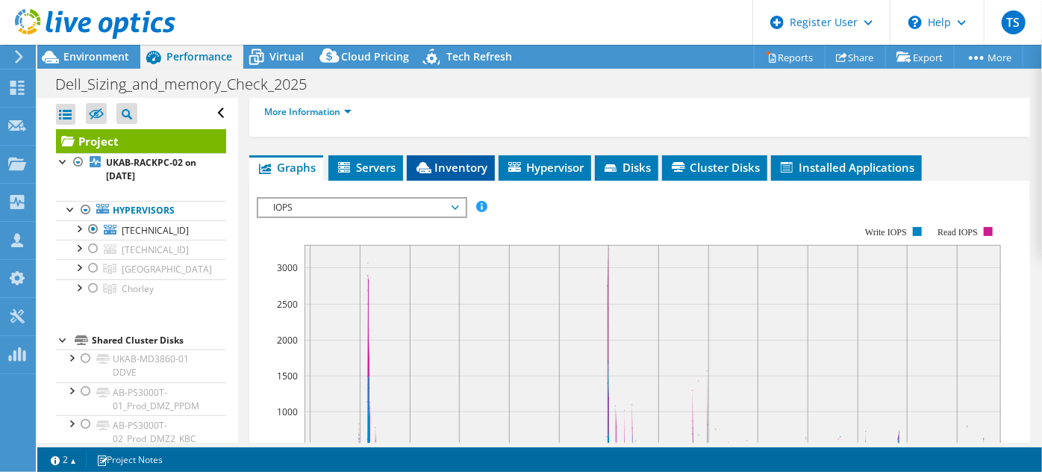
click at [462, 164] on span "Inventory" at bounding box center [450, 167] width 73 height 15
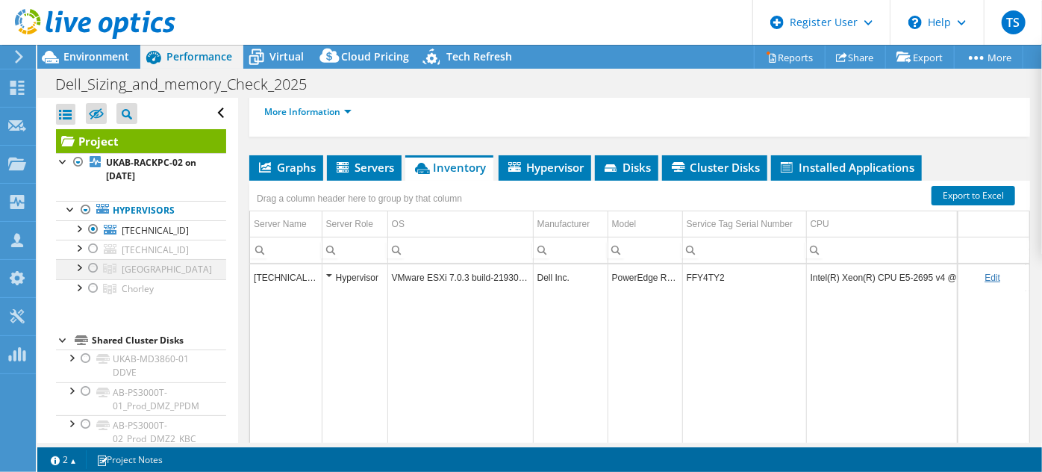
click at [96, 264] on div at bounding box center [93, 268] width 15 height 18
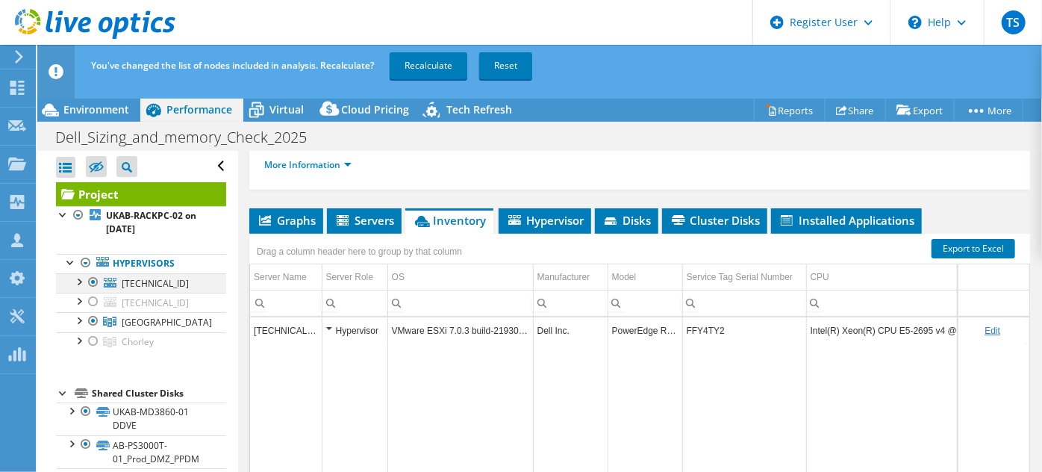
click at [93, 282] on div at bounding box center [93, 282] width 15 height 18
click at [430, 61] on link "Recalculate" at bounding box center [429, 65] width 78 height 27
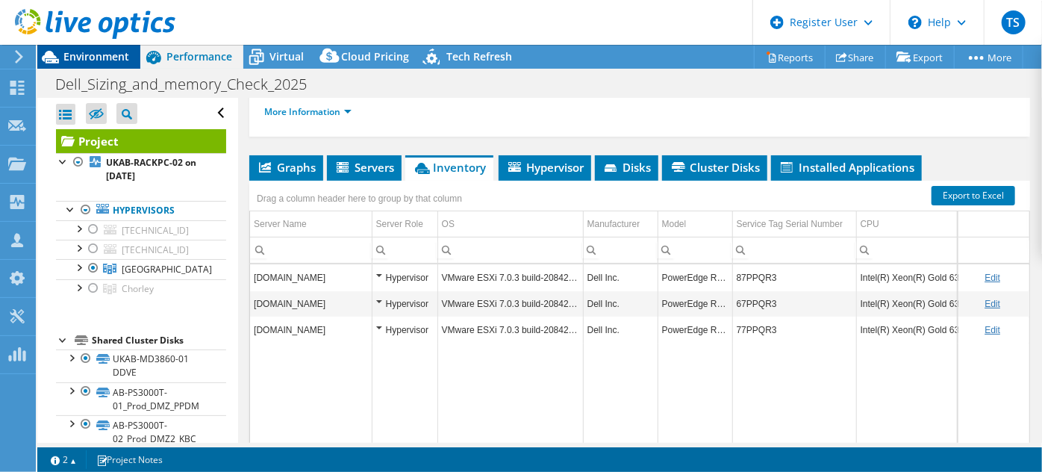
click at [113, 62] on span "Environment" at bounding box center [96, 56] width 66 height 14
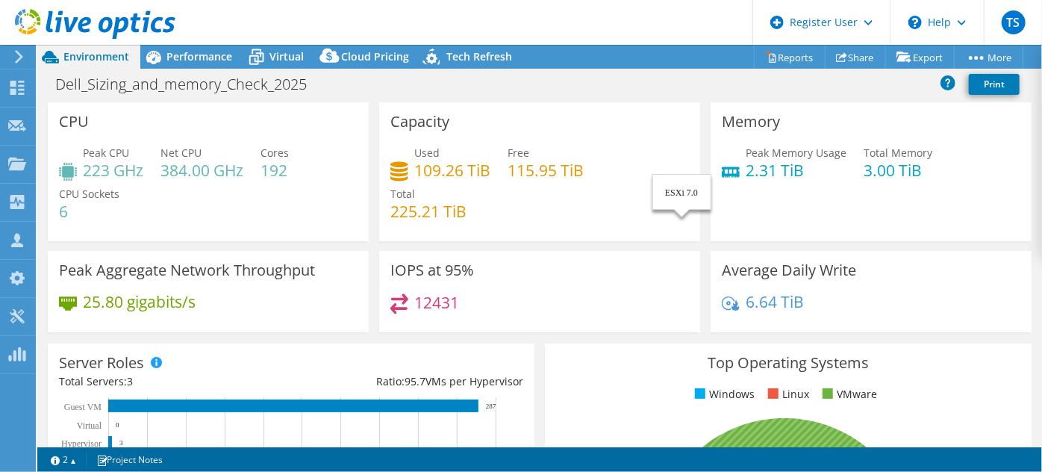
scroll to position [0, 0]
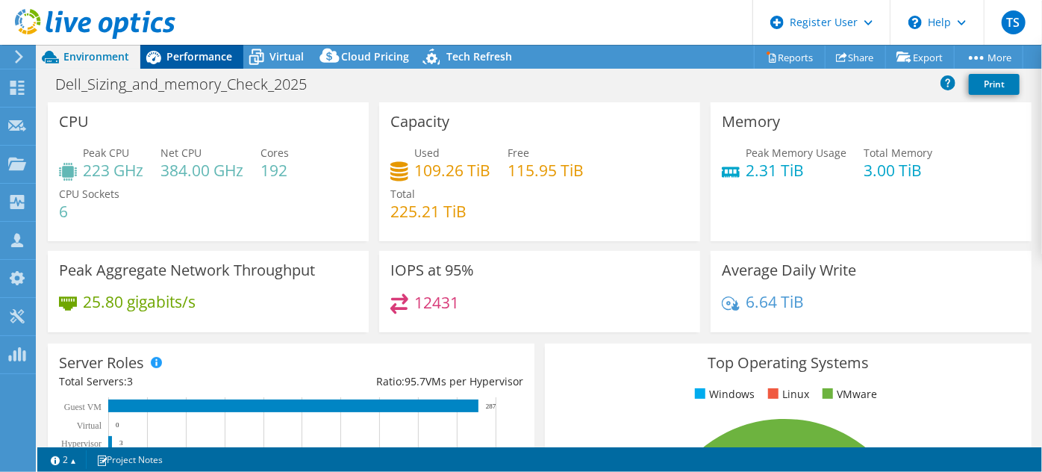
click at [212, 59] on span "Performance" at bounding box center [200, 56] width 66 height 14
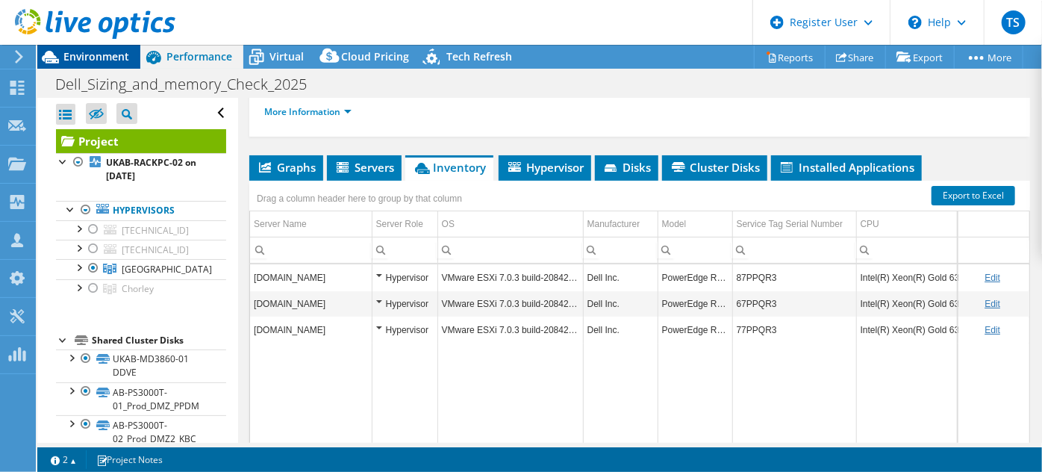
click at [115, 60] on span "Environment" at bounding box center [96, 56] width 66 height 14
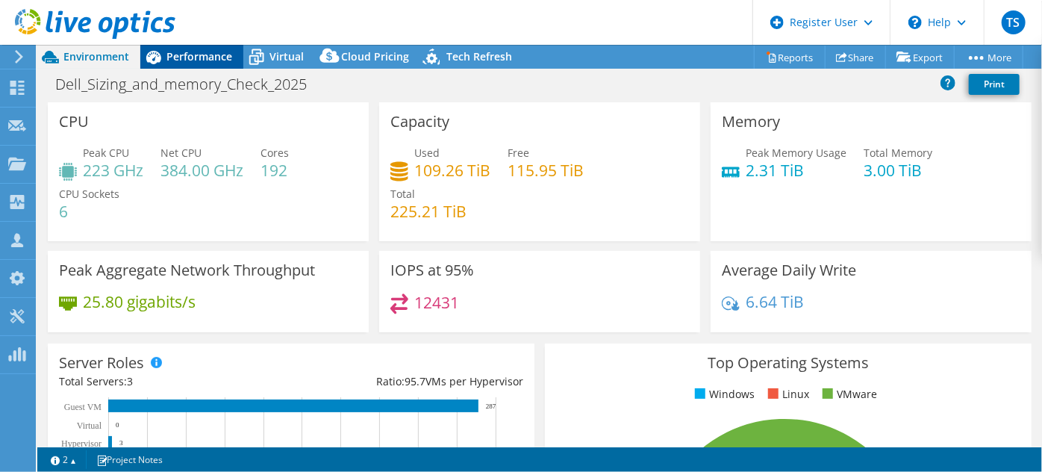
click at [218, 60] on span "Performance" at bounding box center [200, 56] width 66 height 14
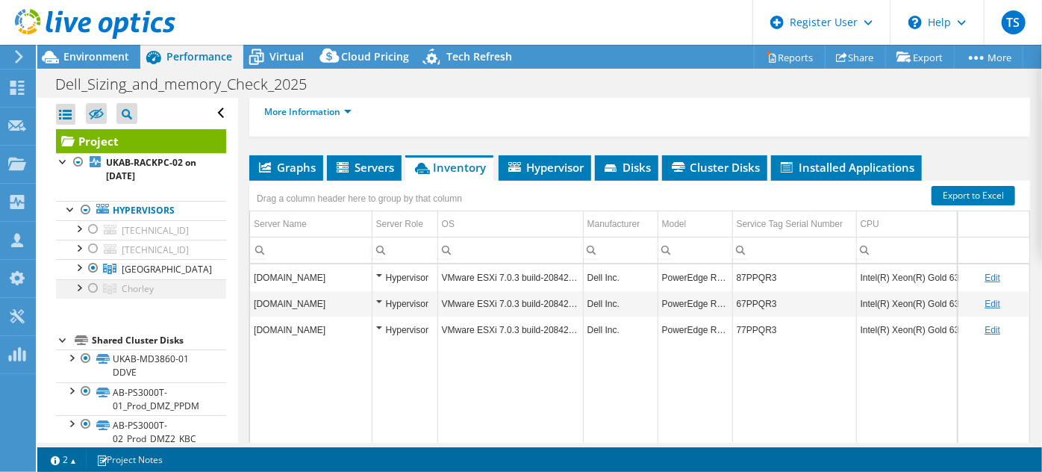
click at [93, 287] on div at bounding box center [93, 288] width 15 height 18
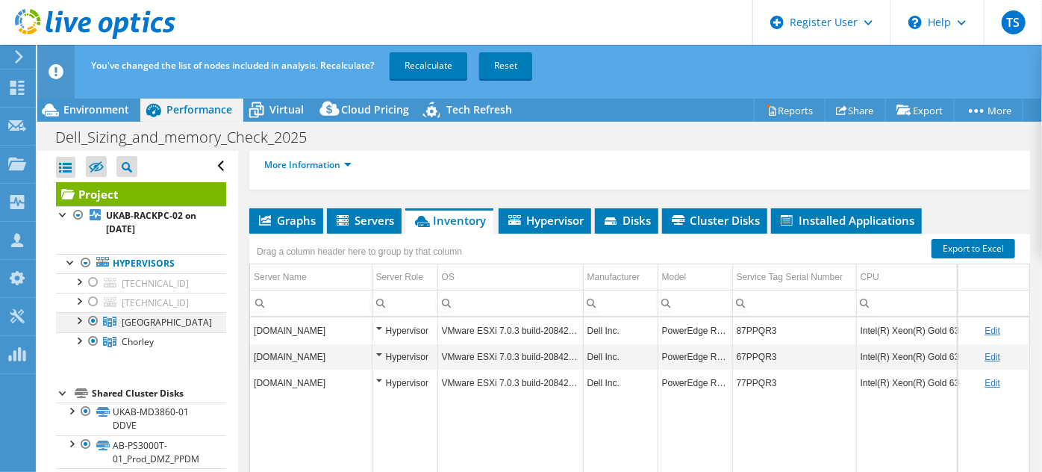
click at [90, 318] on div at bounding box center [93, 321] width 15 height 18
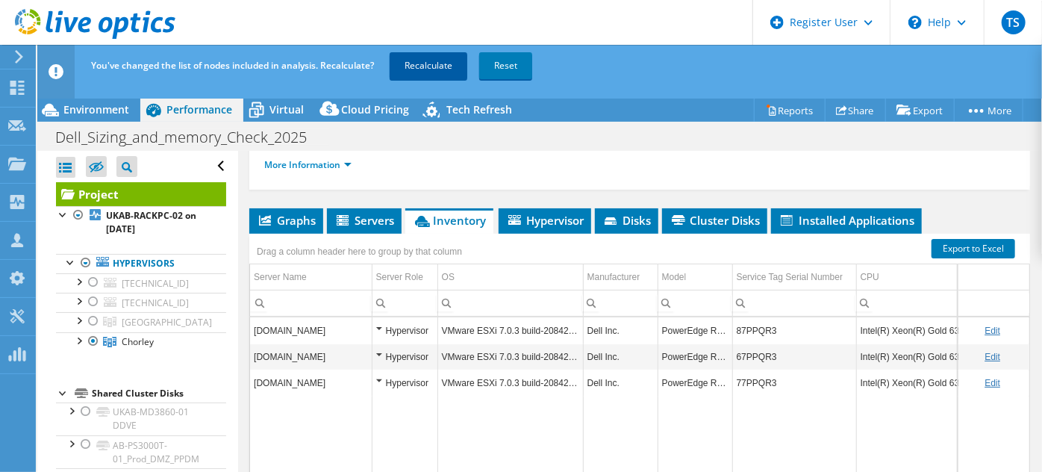
click at [438, 65] on link "Recalculate" at bounding box center [429, 65] width 78 height 27
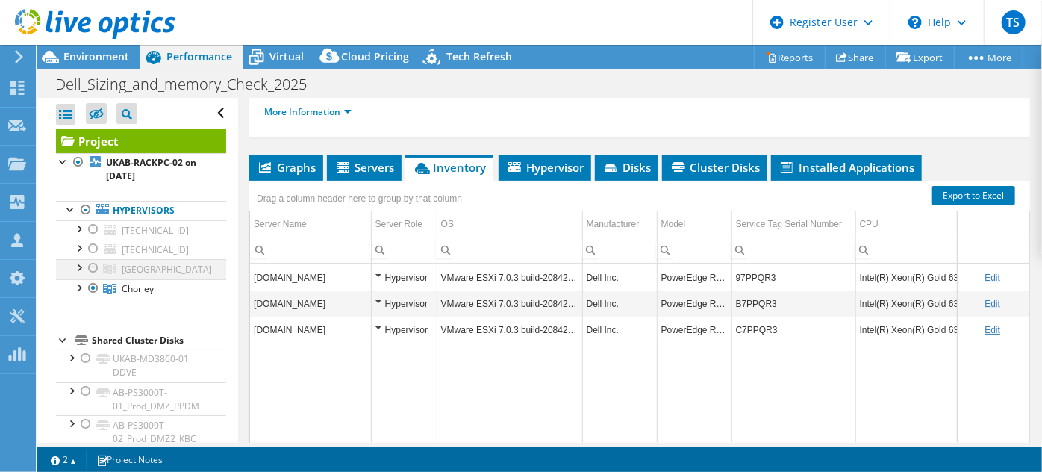
drag, startPoint x: 92, startPoint y: 264, endPoint x: 96, endPoint y: 274, distance: 10.7
click at [94, 266] on div at bounding box center [93, 268] width 15 height 18
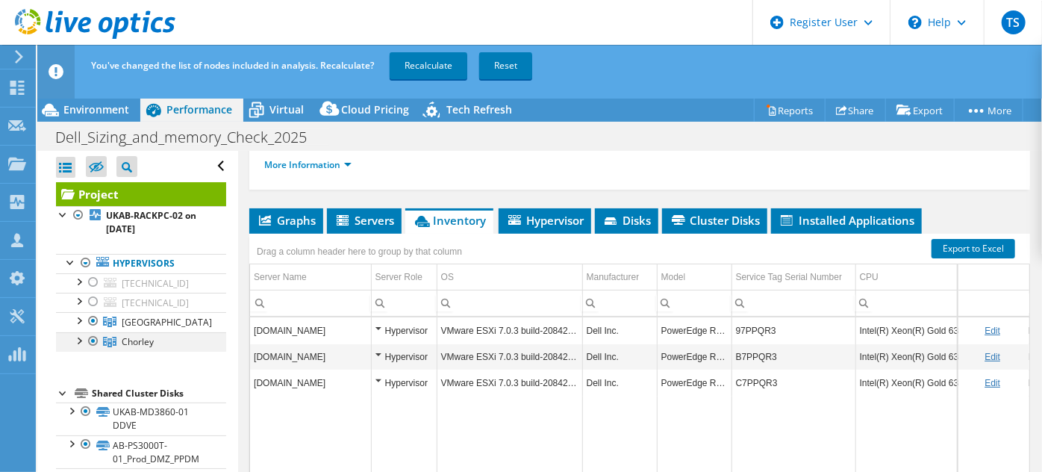
click at [94, 338] on div at bounding box center [93, 341] width 15 height 18
click at [430, 63] on link "Recalculate" at bounding box center [429, 65] width 78 height 27
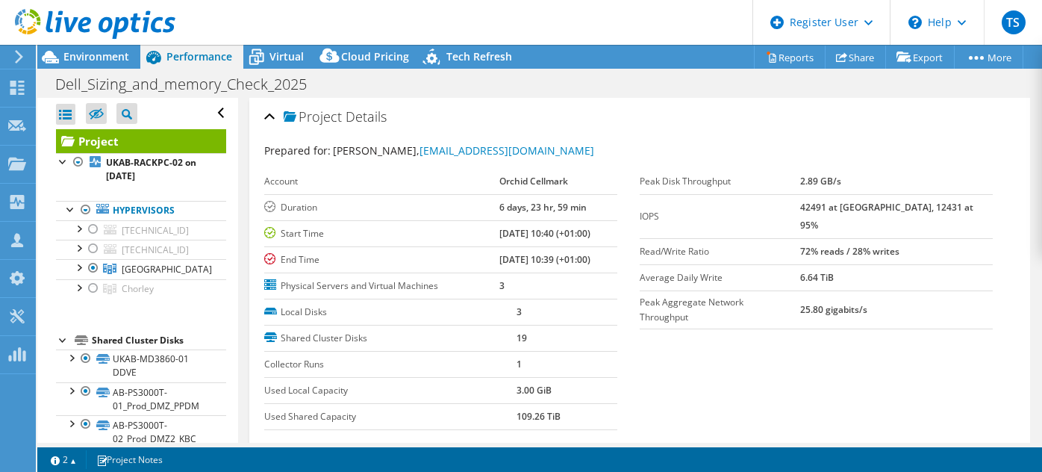
select select "USD"
